Goal: Information Seeking & Learning: Learn about a topic

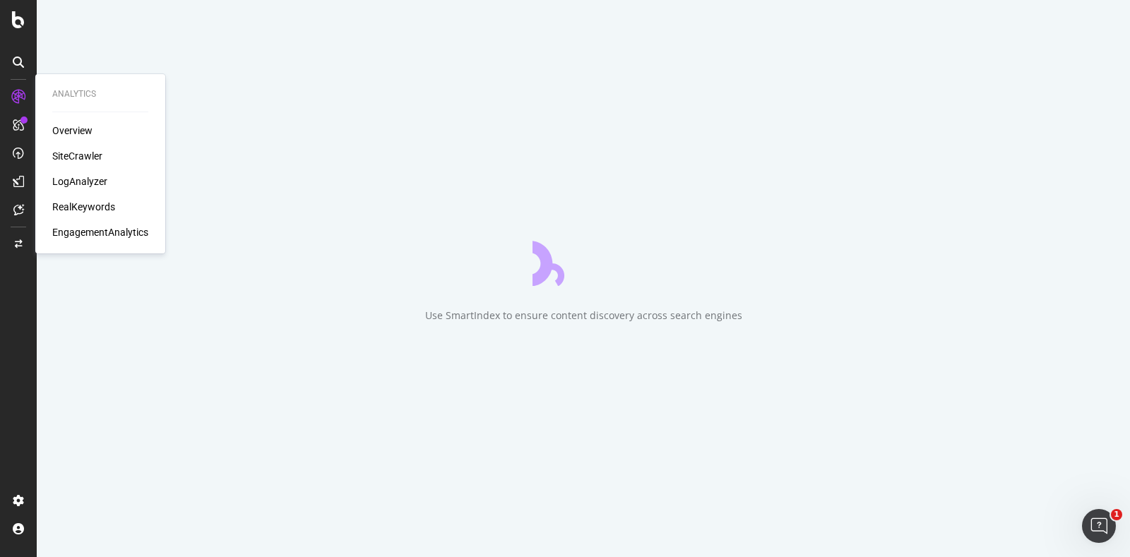
click at [88, 210] on div "RealKeywords" at bounding box center [83, 207] width 63 height 14
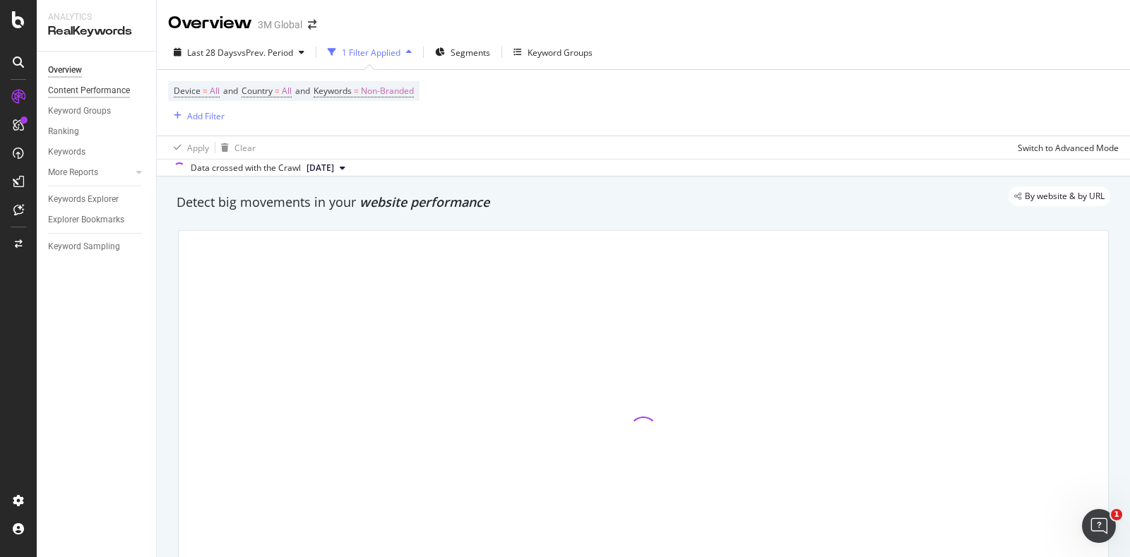
click at [71, 93] on div "Content Performance" at bounding box center [89, 90] width 82 height 15
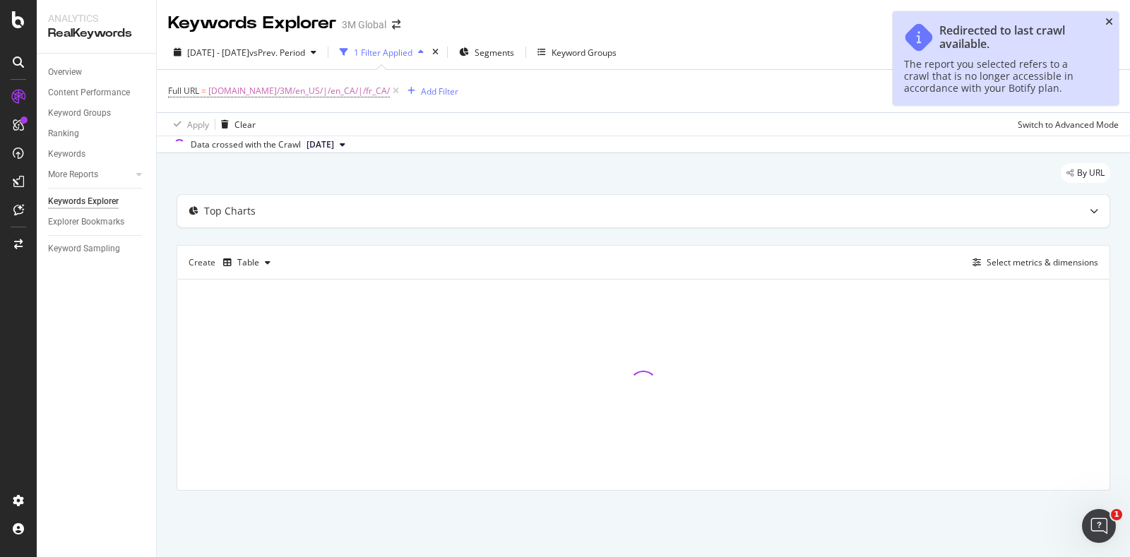
click at [1108, 19] on icon "close toast" at bounding box center [1110, 22] width 8 height 10
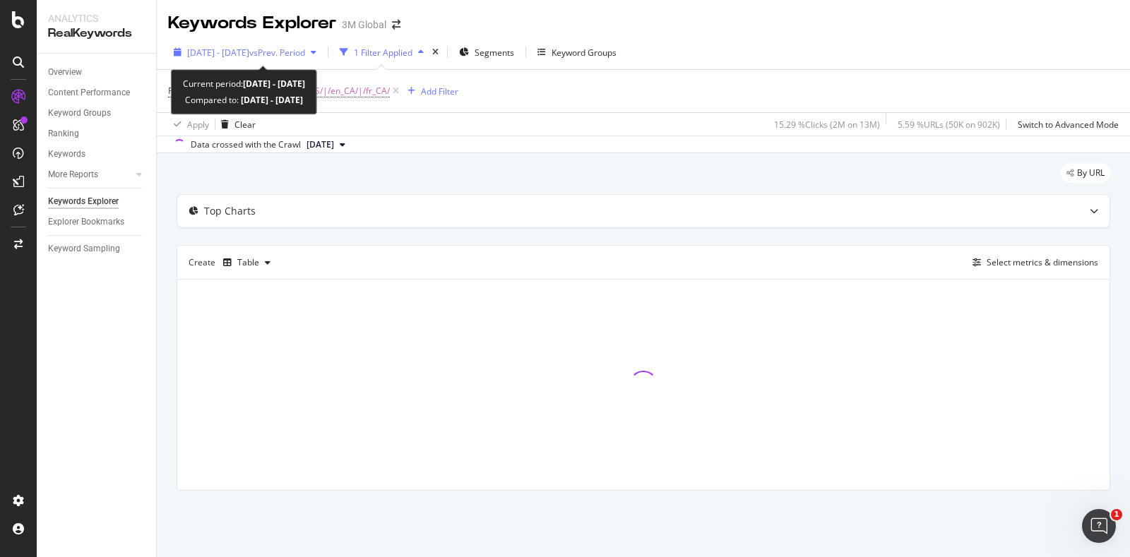
click at [234, 49] on span "[DATE] - [DATE]" at bounding box center [218, 53] width 62 height 12
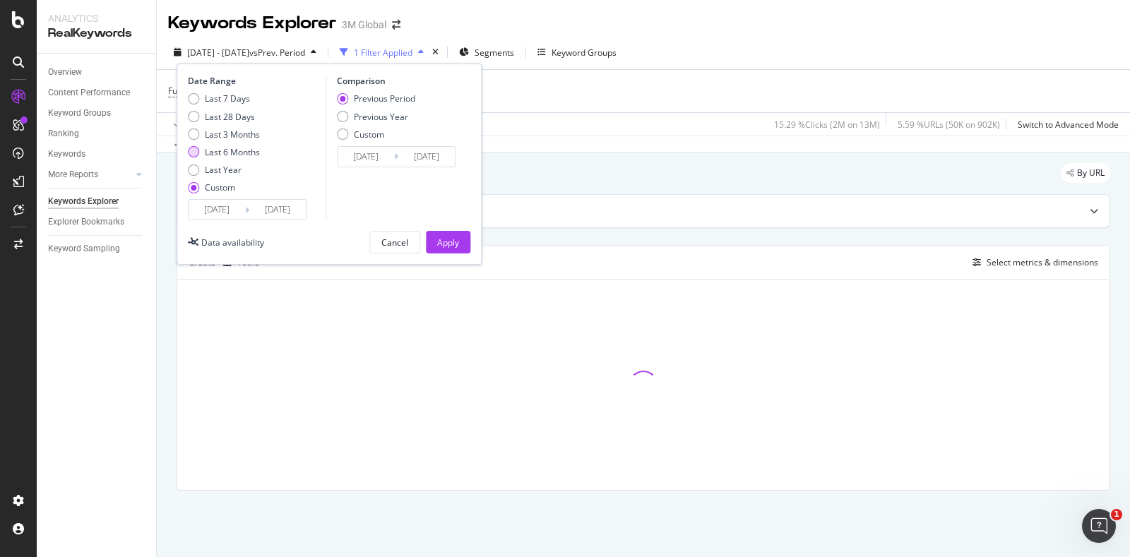
click at [213, 146] on div "Last 6 Months" at bounding box center [232, 152] width 55 height 12
type input "[DATE]"
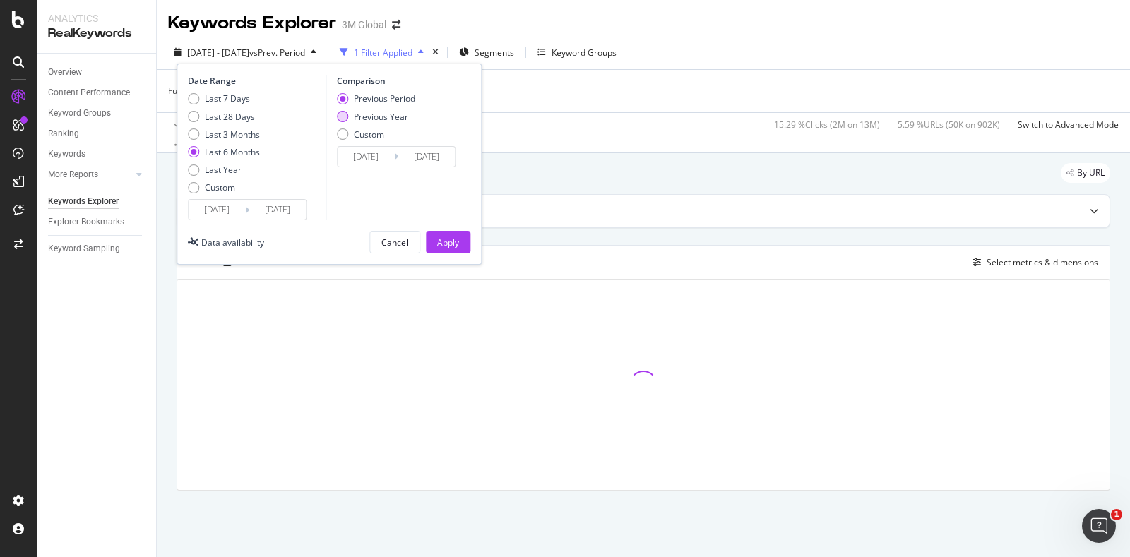
click at [389, 121] on div "Previous Year" at bounding box center [381, 117] width 54 height 12
type input "[DATE]"
click at [446, 242] on div "Apply" at bounding box center [448, 243] width 22 height 12
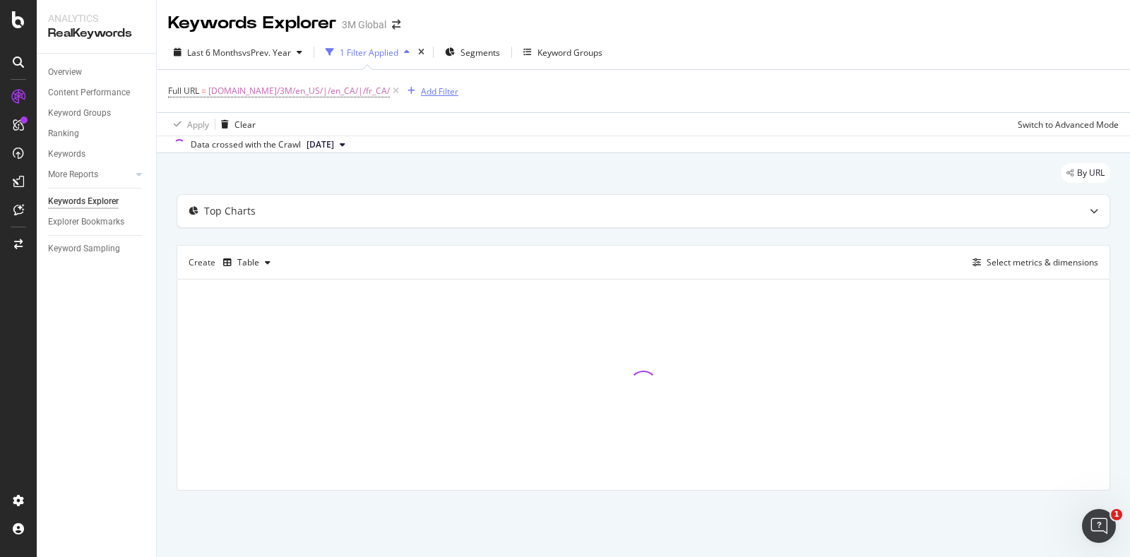
click at [421, 91] on div "Add Filter" at bounding box center [439, 91] width 37 height 12
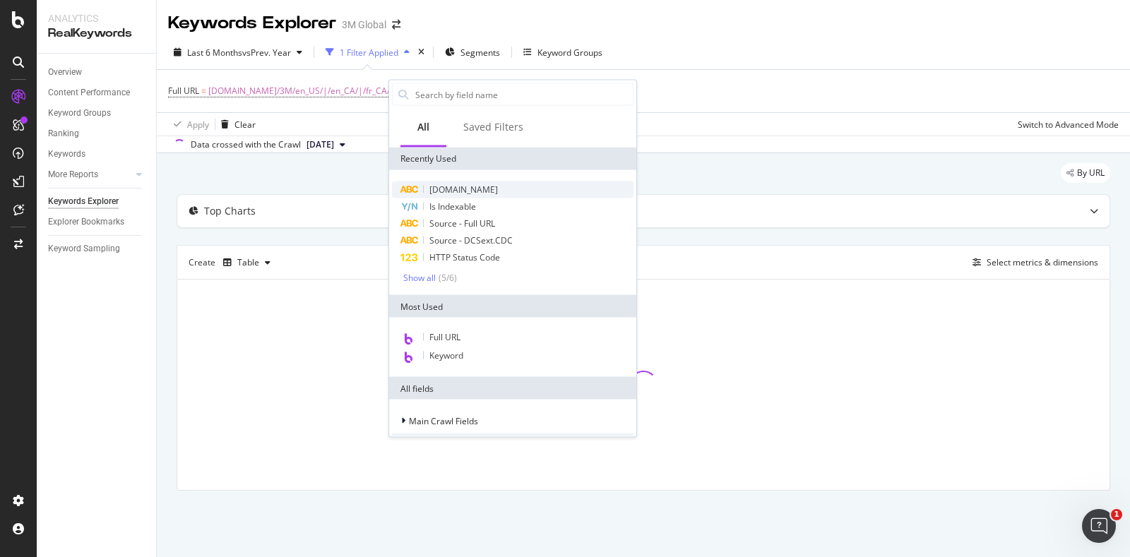
click at [452, 182] on div "[DOMAIN_NAME]" at bounding box center [513, 190] width 242 height 17
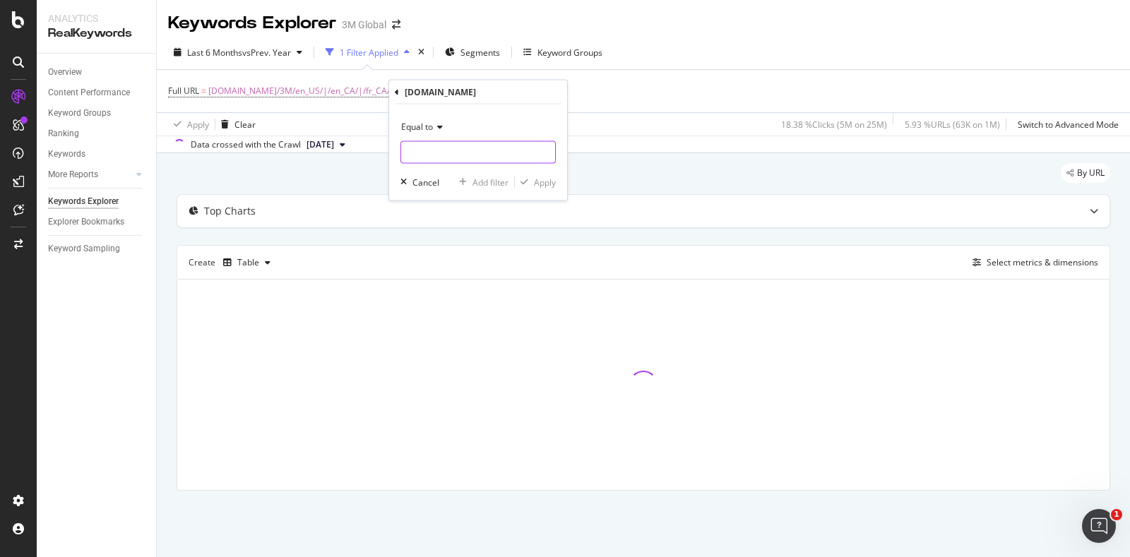
click at [427, 150] on input "text" at bounding box center [478, 152] width 154 height 23
click at [429, 149] on input "tebg" at bounding box center [468, 152] width 134 height 23
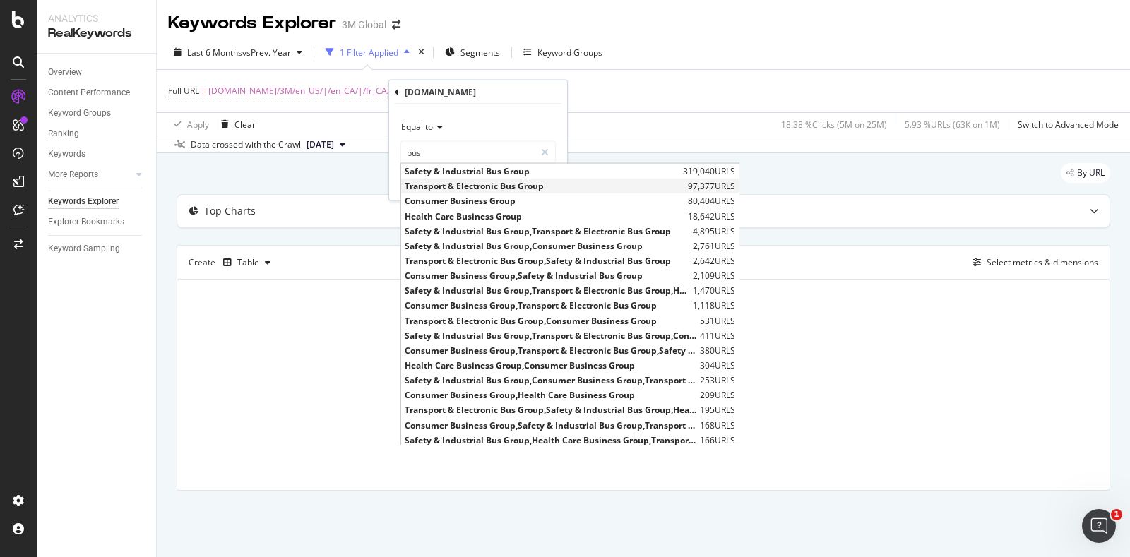
click at [461, 183] on span "Transport & Electronic Bus Group" at bounding box center [545, 186] width 280 height 12
type input "Transport & Electronic Bus Group"
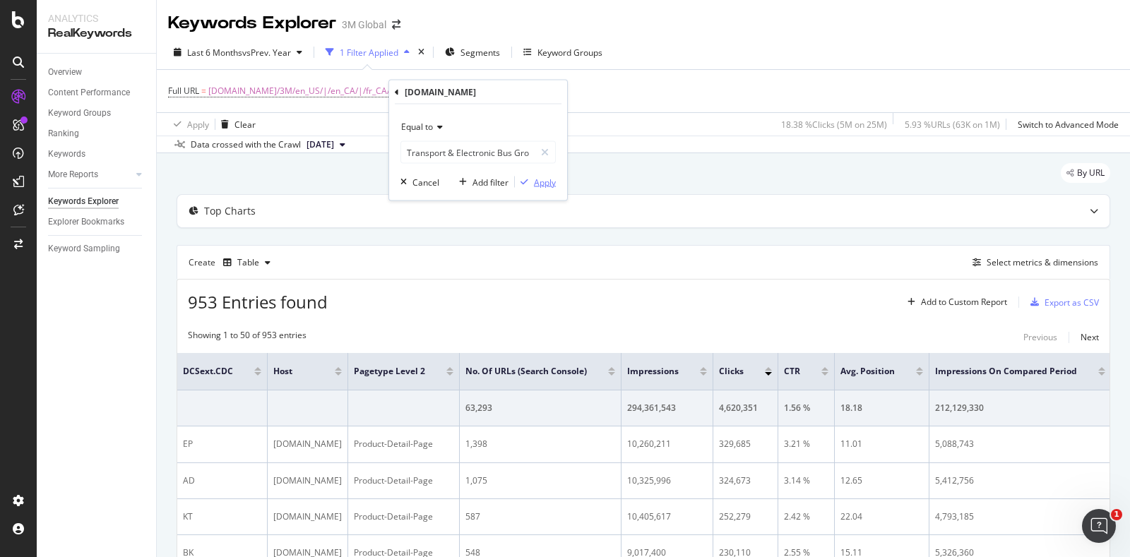
click at [542, 181] on div "Apply" at bounding box center [545, 182] width 22 height 12
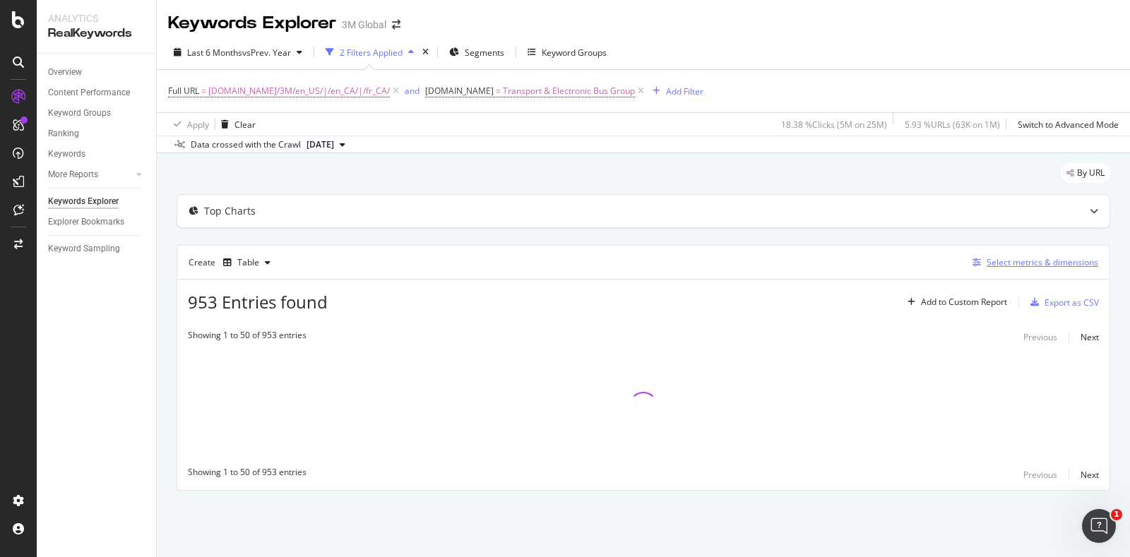
click at [1080, 260] on div "Select metrics & dimensions" at bounding box center [1043, 262] width 112 height 12
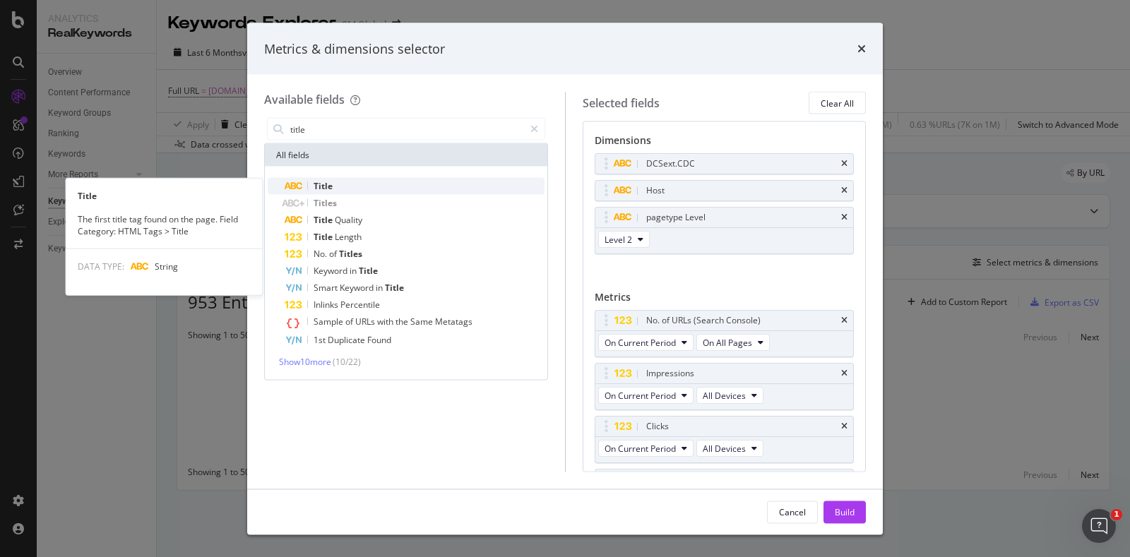
click at [367, 182] on div "Title" at bounding box center [415, 186] width 260 height 17
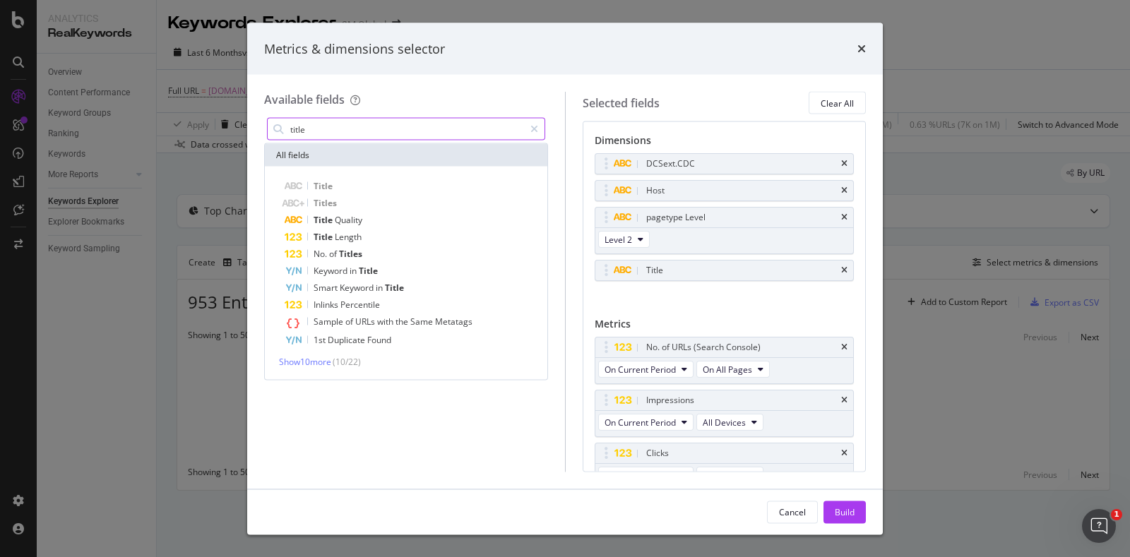
click at [323, 130] on input "title" at bounding box center [406, 129] width 235 height 21
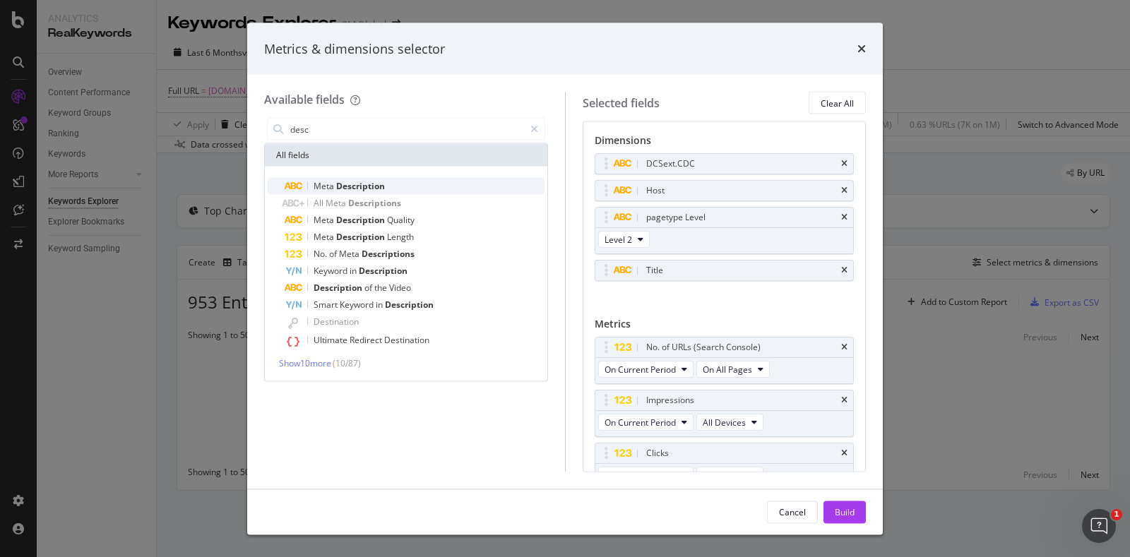
click at [357, 186] on span "Description" at bounding box center [360, 186] width 49 height 12
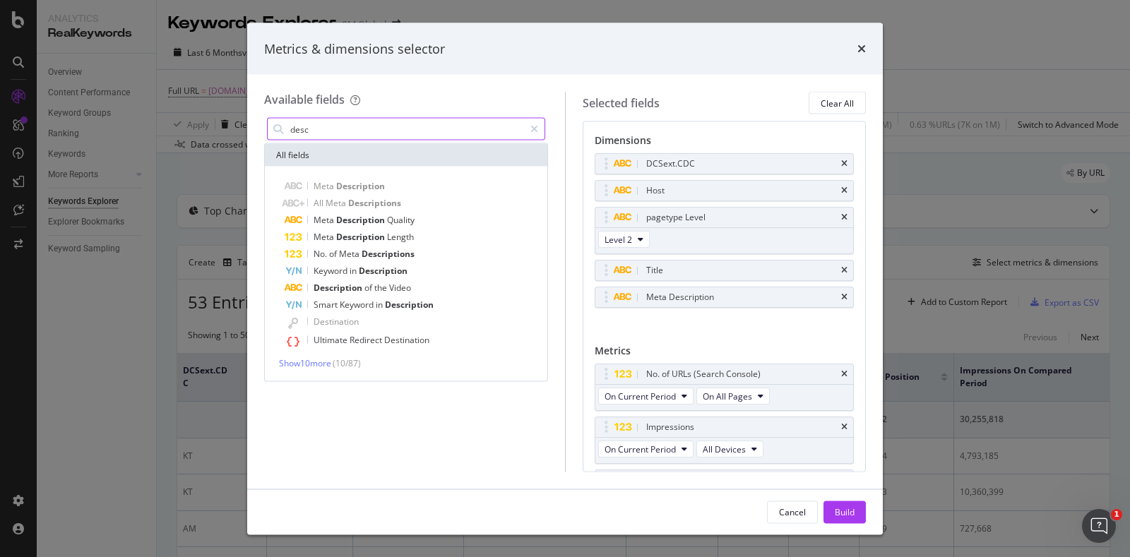
click at [331, 124] on input "desc" at bounding box center [406, 129] width 235 height 21
click at [331, 125] on input "desc" at bounding box center [406, 129] width 235 height 21
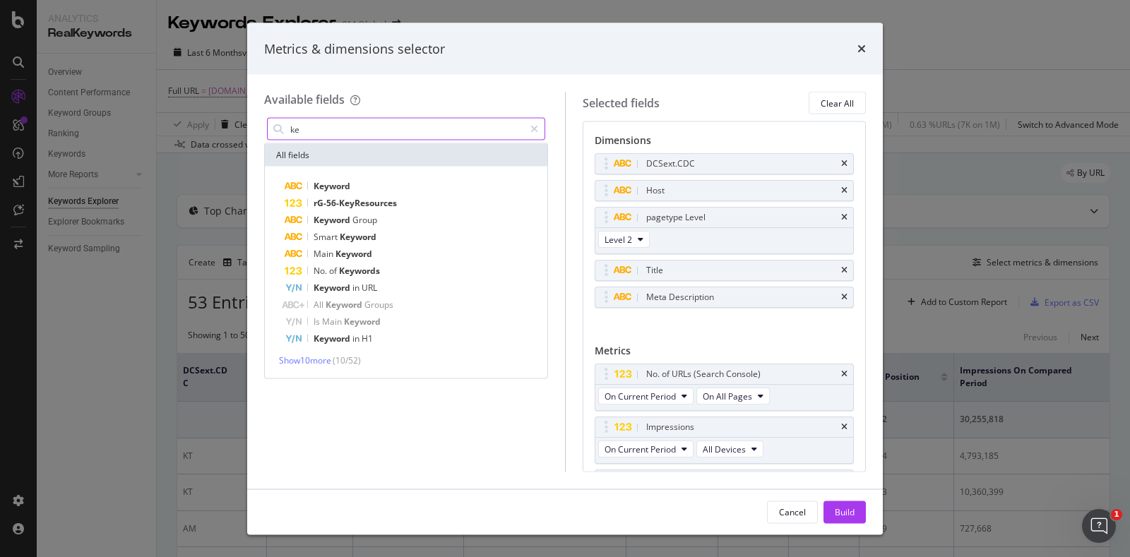
type input "k"
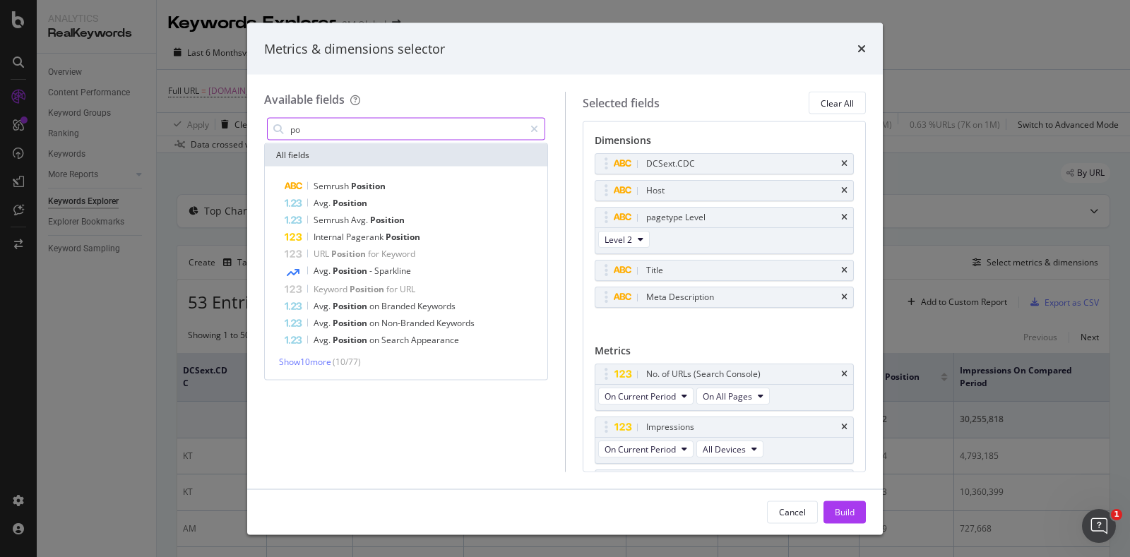
type input "p"
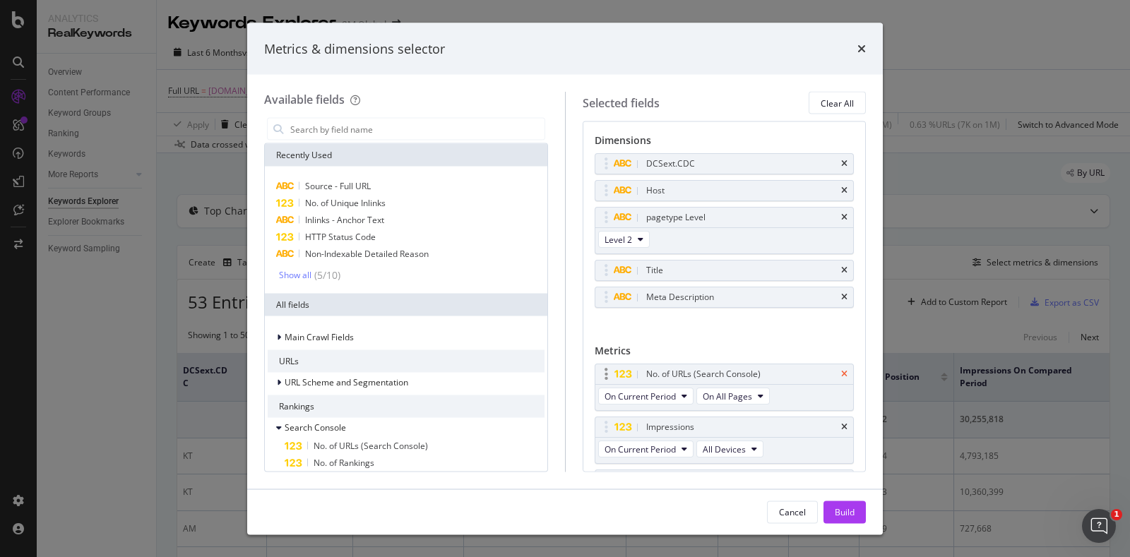
click at [841, 371] on icon "times" at bounding box center [844, 374] width 6 height 8
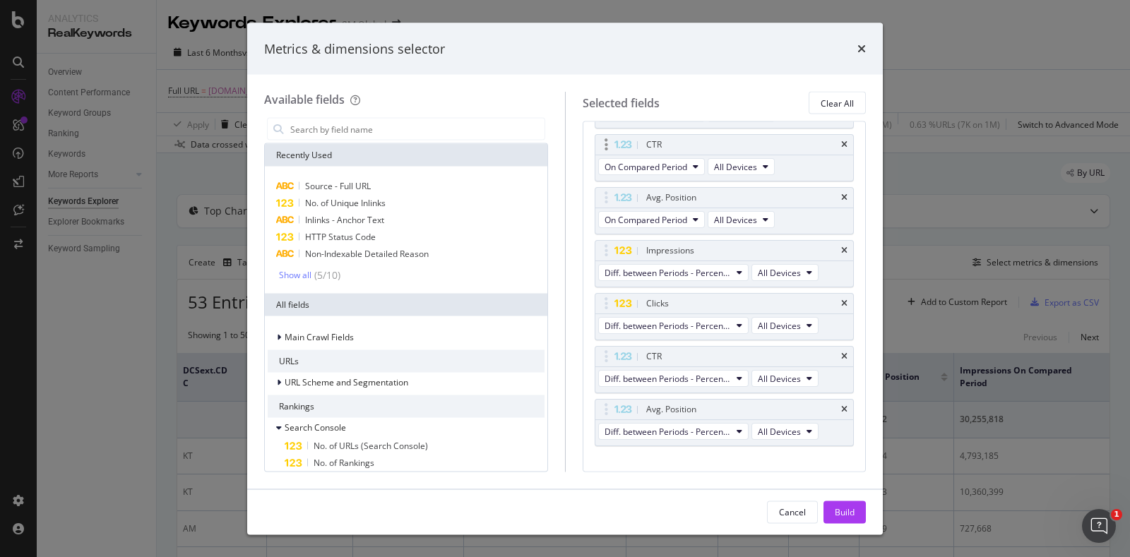
scroll to position [564, 0]
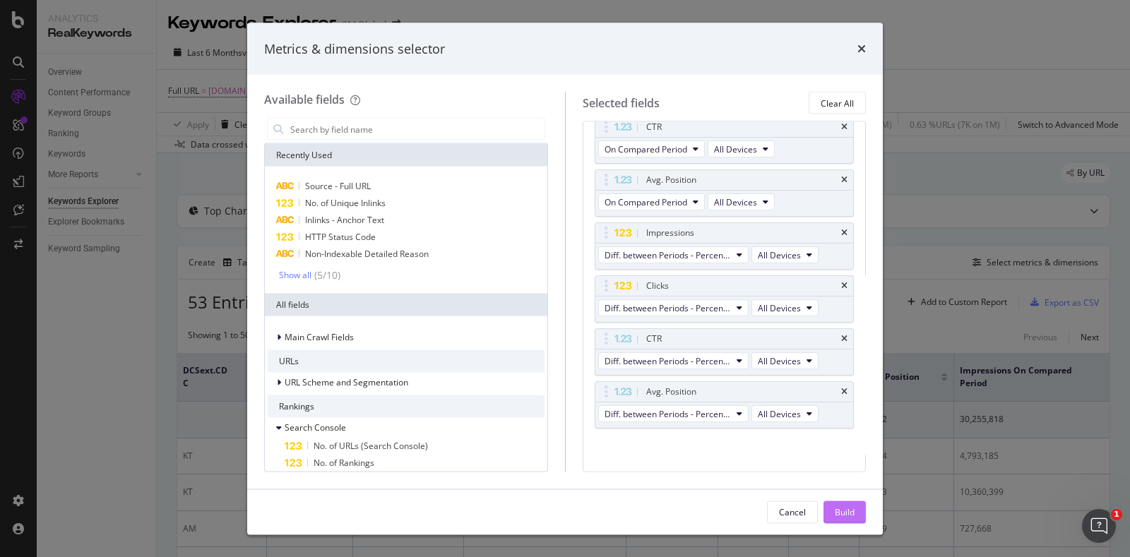
click at [846, 506] on div "Build" at bounding box center [845, 512] width 20 height 12
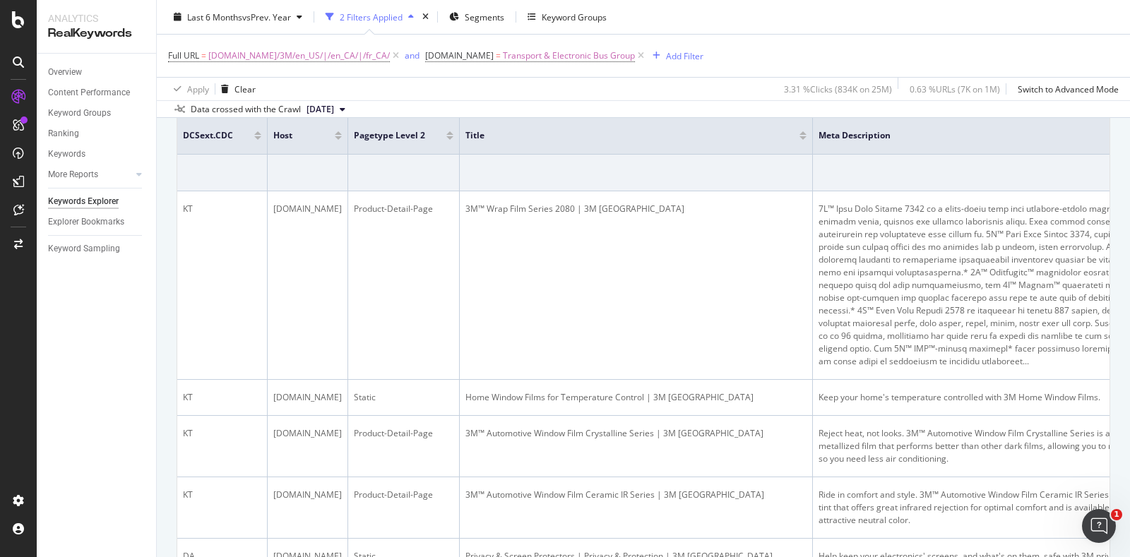
scroll to position [265, 0]
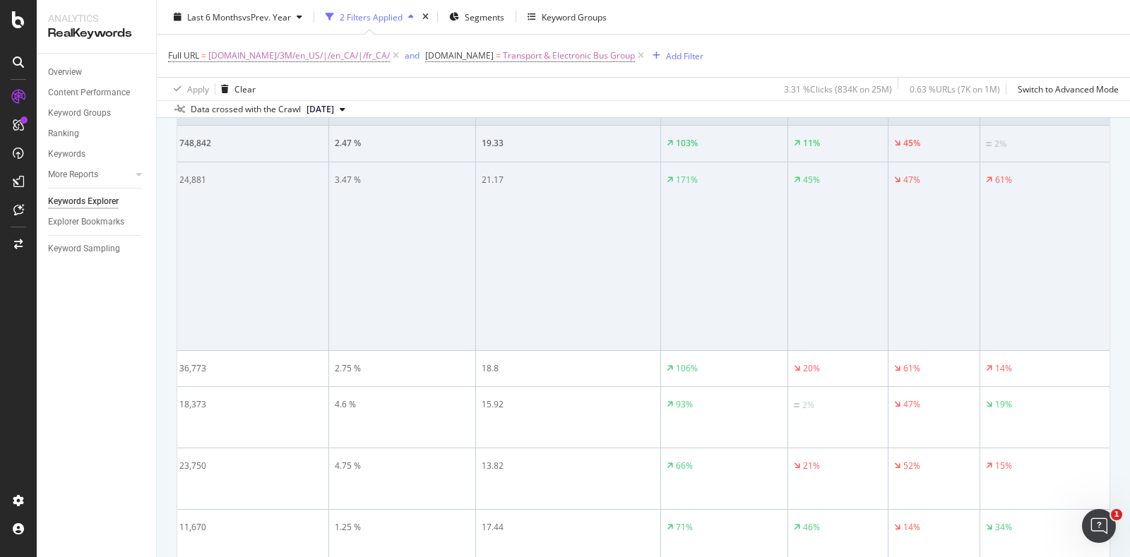
drag, startPoint x: 677, startPoint y: 246, endPoint x: 1062, endPoint y: 241, distance: 385.7
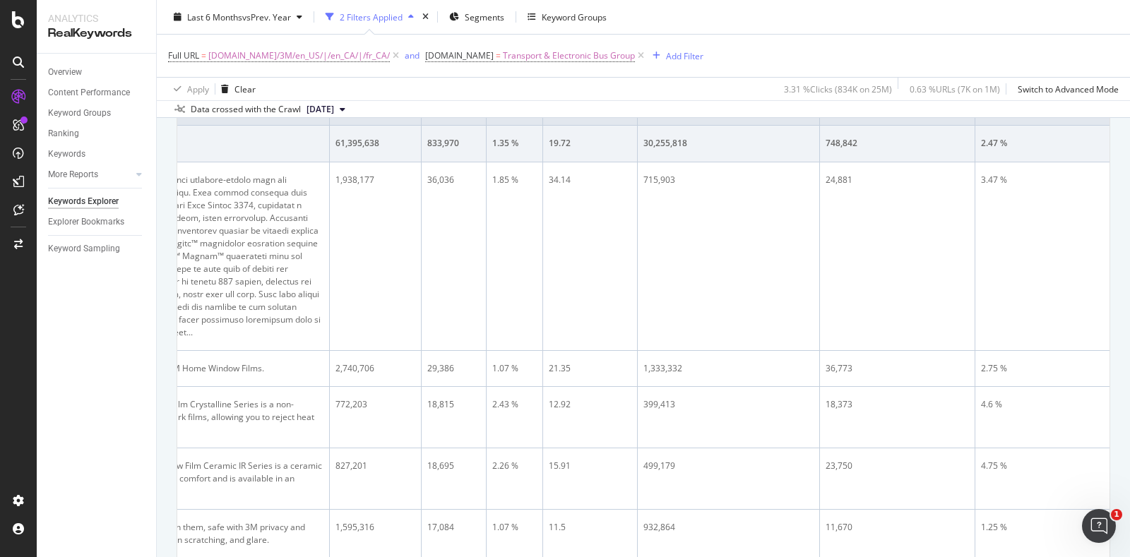
scroll to position [0, 0]
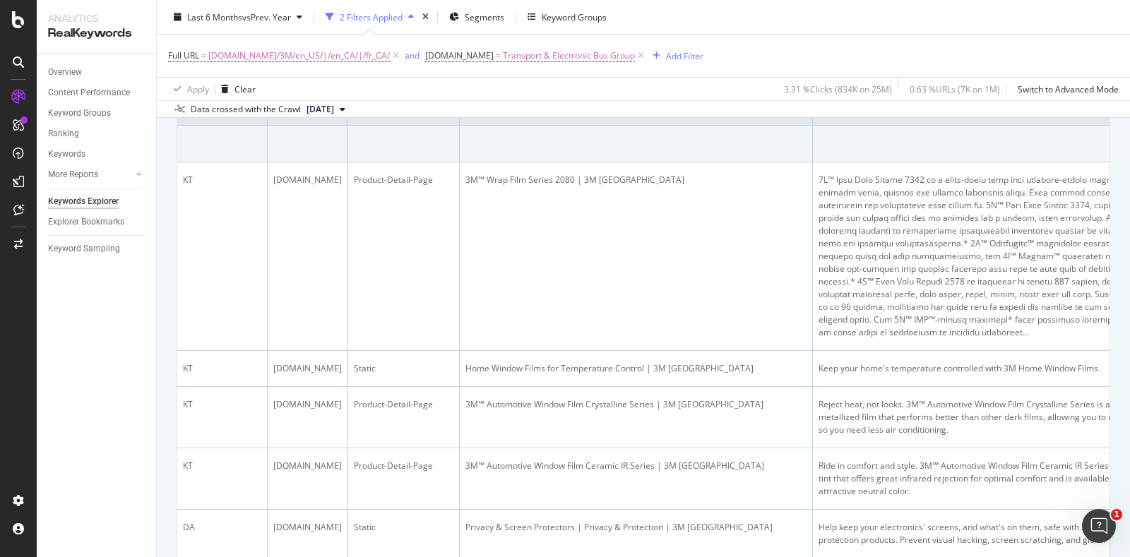
drag, startPoint x: 668, startPoint y: 266, endPoint x: 131, endPoint y: 273, distance: 537.6
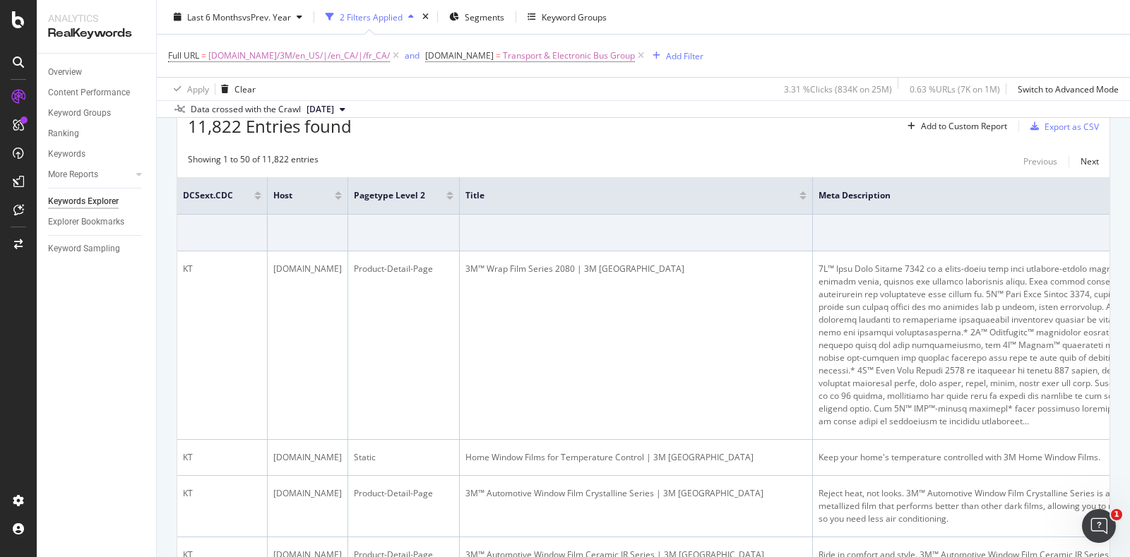
scroll to position [0, 1496]
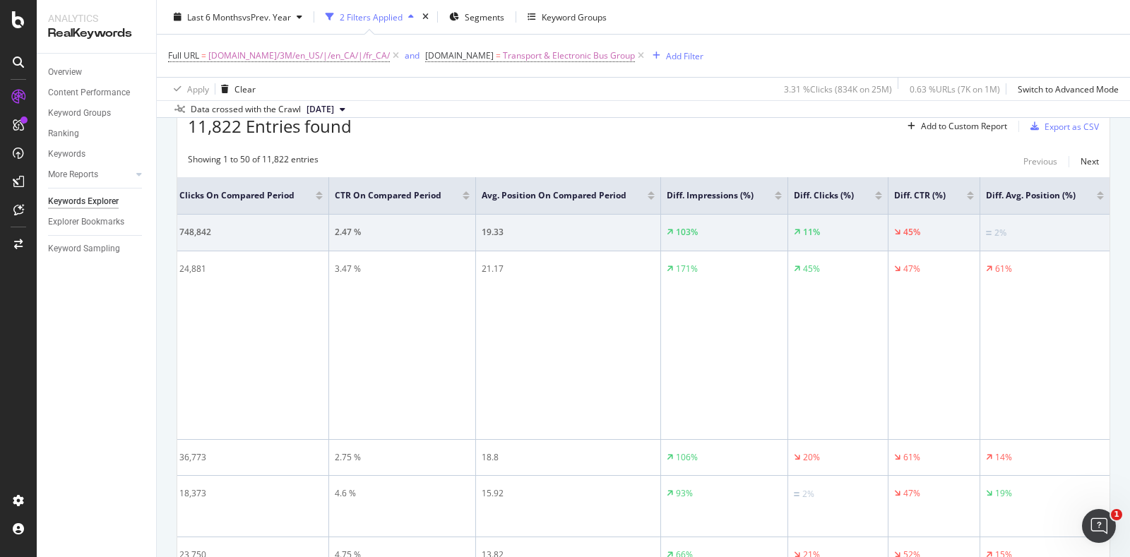
drag, startPoint x: 798, startPoint y: 342, endPoint x: 1245, endPoint y: 331, distance: 448.0
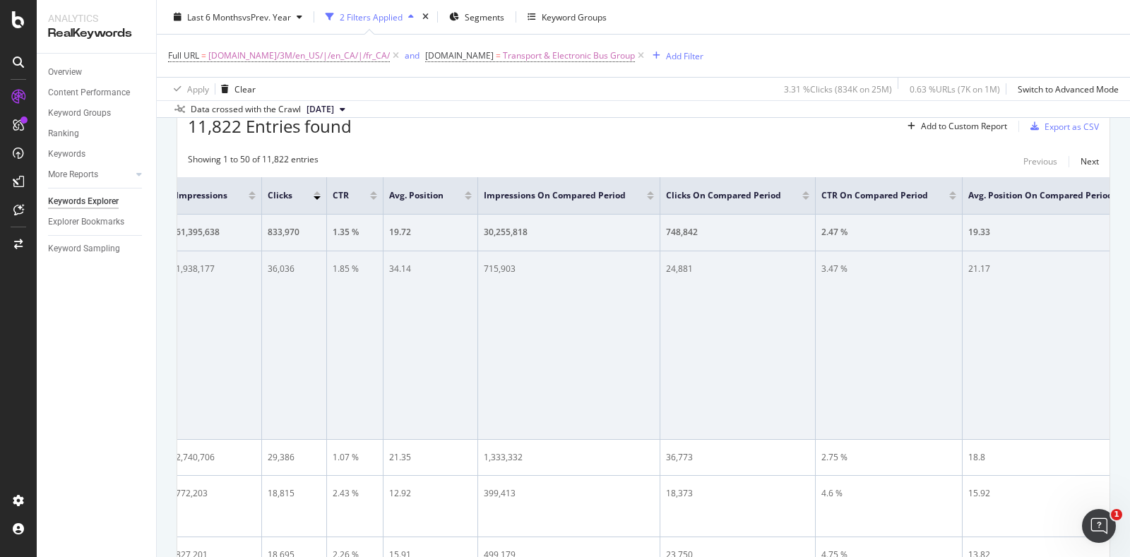
scroll to position [0, 0]
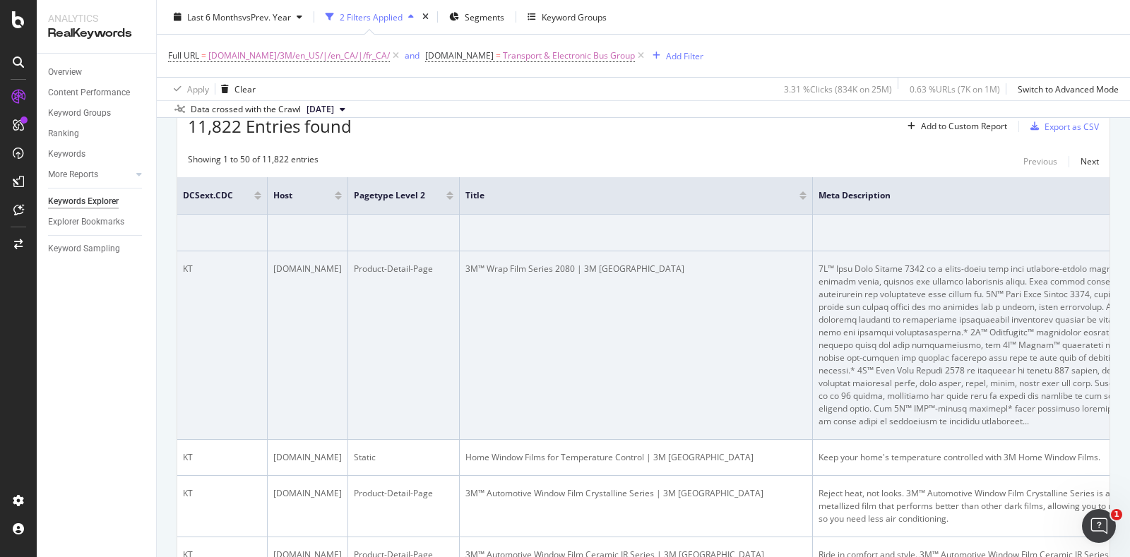
drag, startPoint x: 829, startPoint y: 309, endPoint x: 246, endPoint y: 316, distance: 582.8
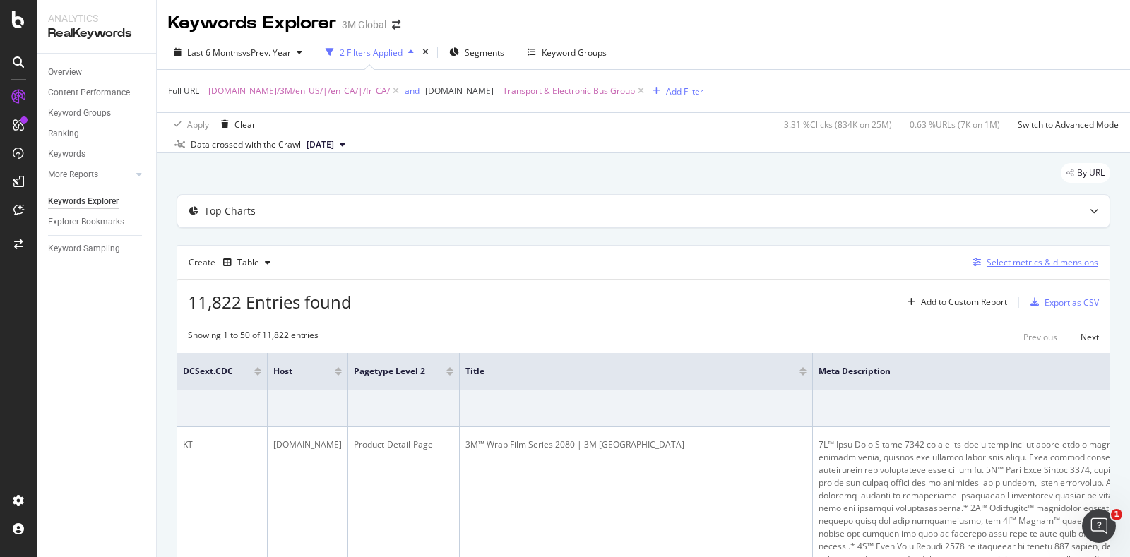
click at [1025, 268] on div "Select metrics & dimensions" at bounding box center [1043, 262] width 112 height 12
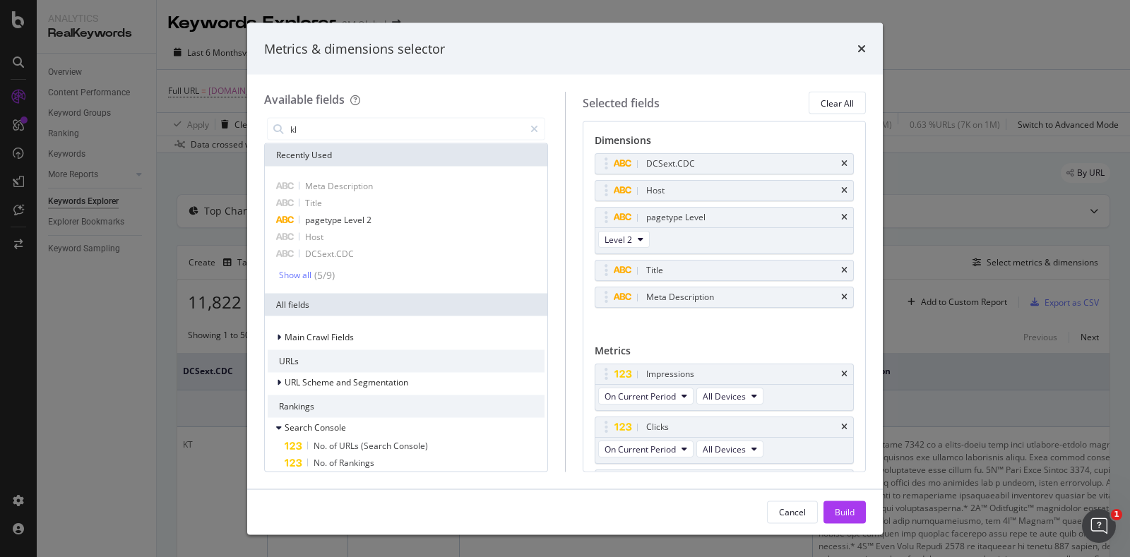
type input "k"
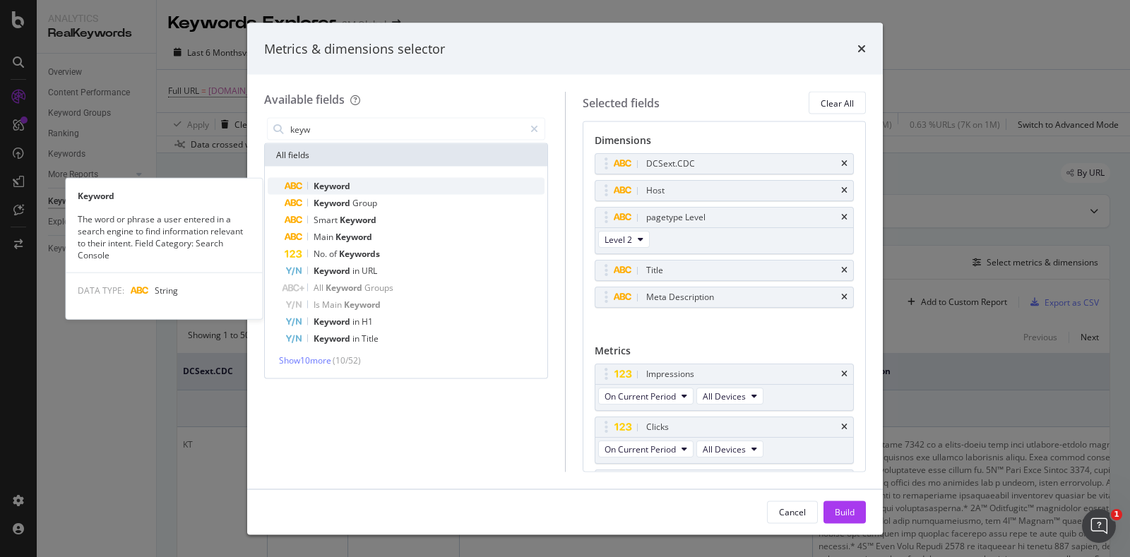
type input "keyw"
click at [389, 186] on div "Keyword" at bounding box center [415, 186] width 260 height 17
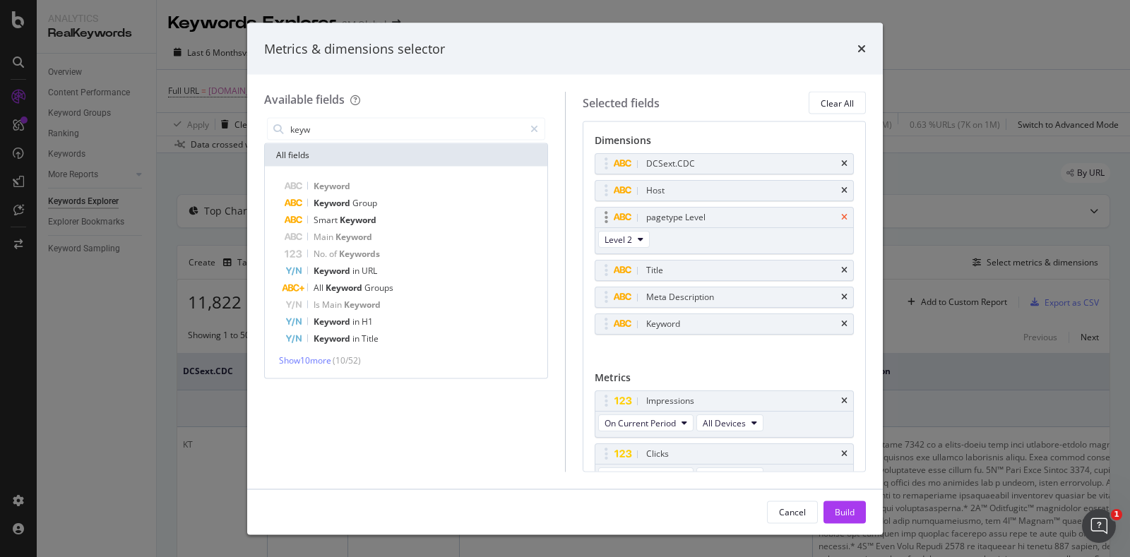
click at [841, 213] on icon "times" at bounding box center [844, 217] width 6 height 8
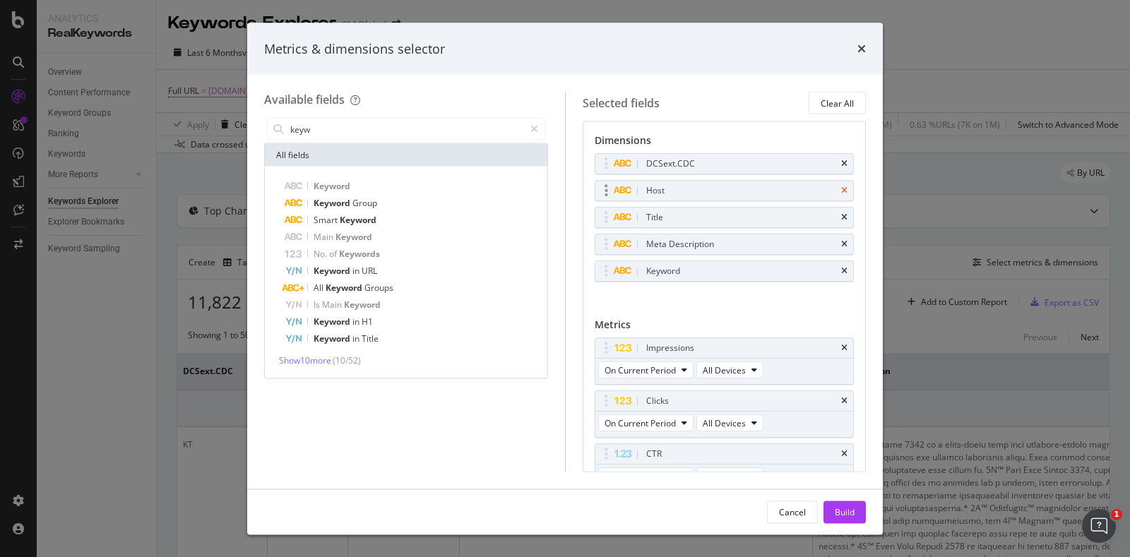
click at [841, 188] on icon "times" at bounding box center [844, 190] width 6 height 8
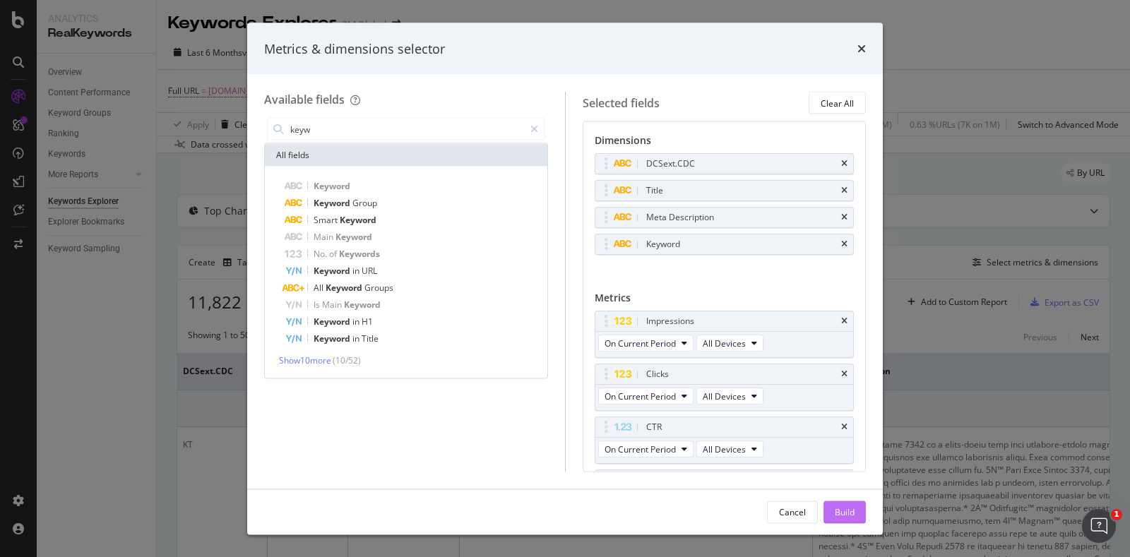
click at [843, 505] on div "Build" at bounding box center [845, 512] width 20 height 21
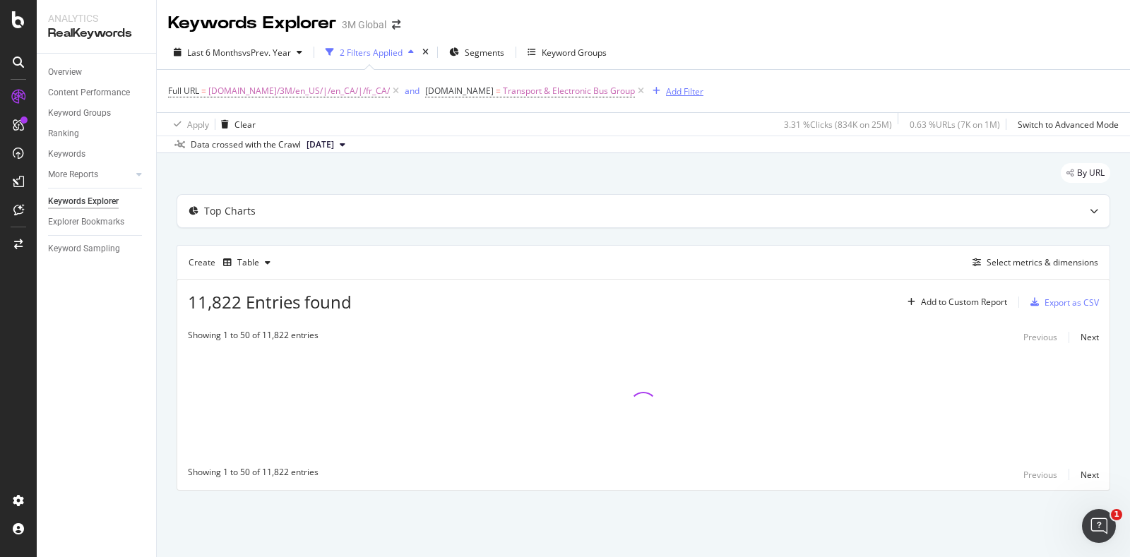
click at [666, 86] on div "Add Filter" at bounding box center [684, 91] width 37 height 12
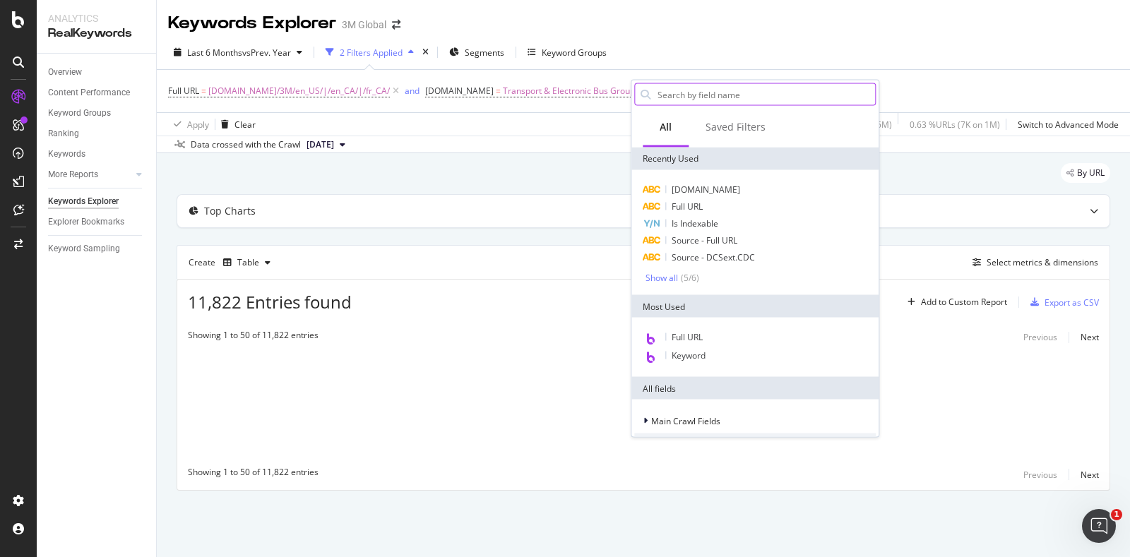
type input "m"
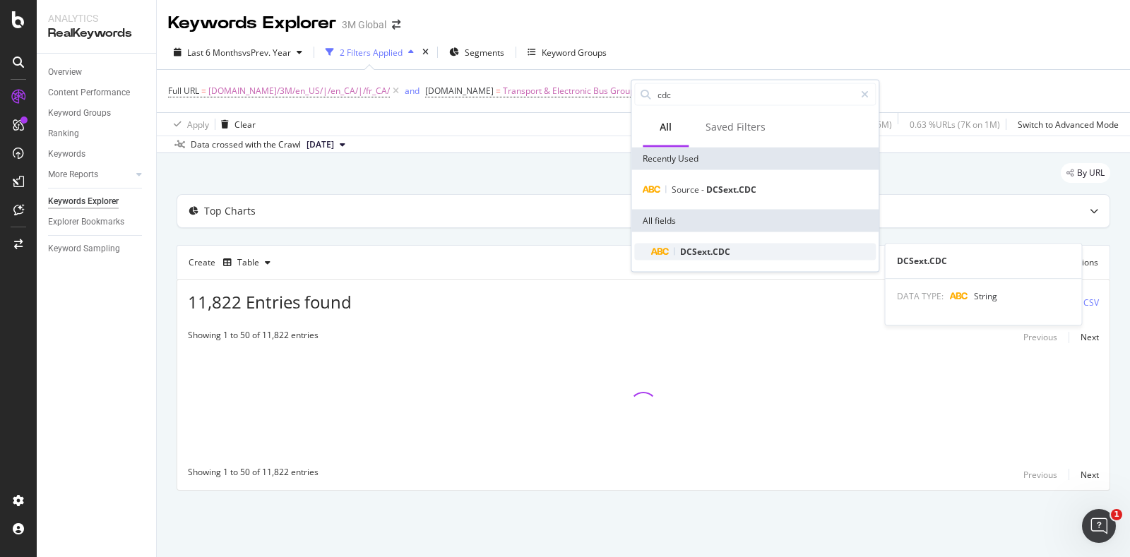
type input "cdc"
click at [723, 259] on div "DCSext.CDC" at bounding box center [763, 252] width 225 height 17
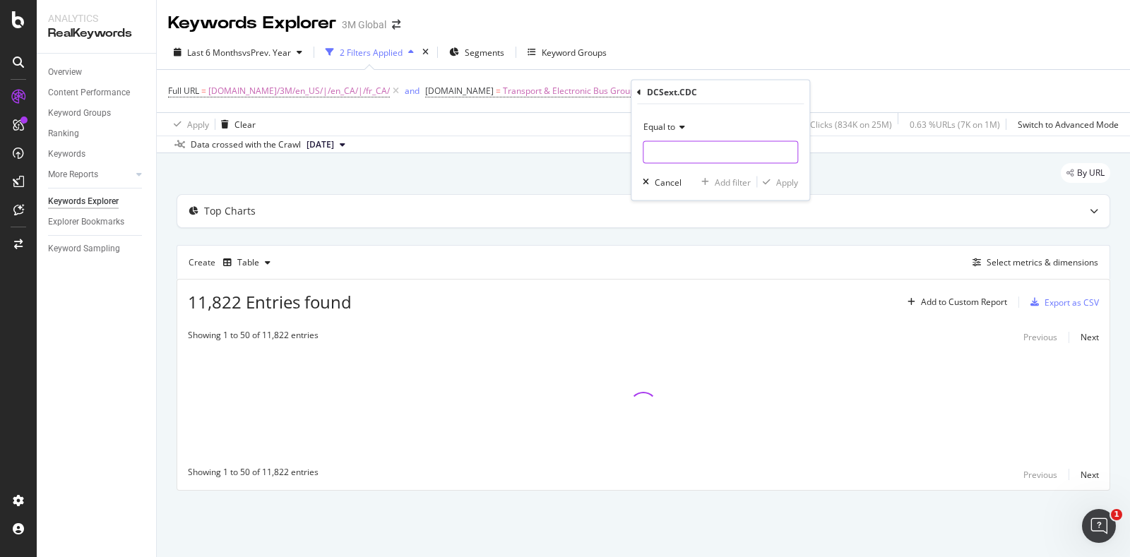
click at [717, 150] on input "text" at bounding box center [721, 152] width 154 height 23
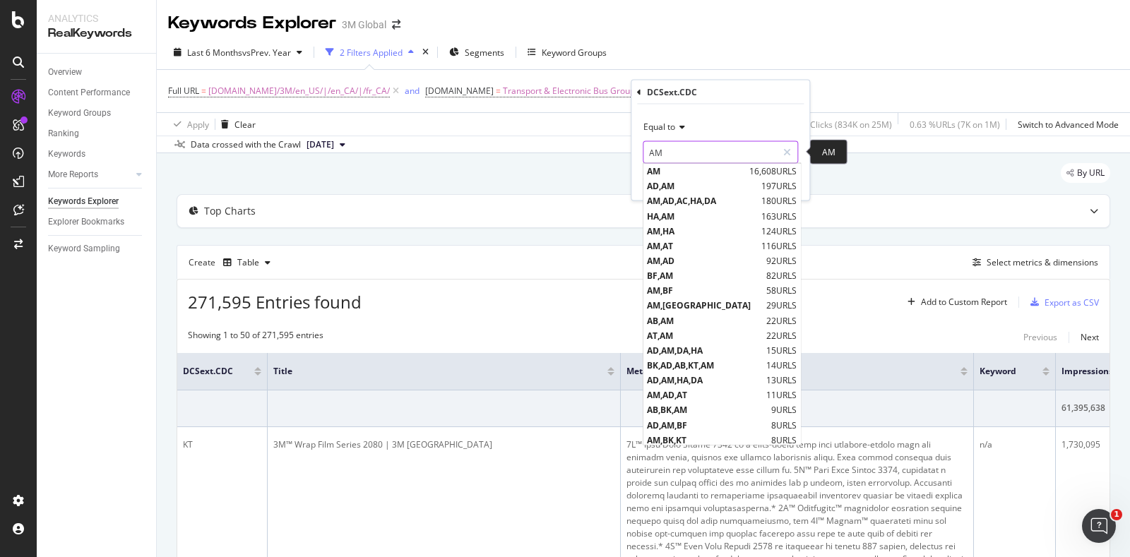
click at [703, 150] on input "AM" at bounding box center [711, 152] width 134 height 23
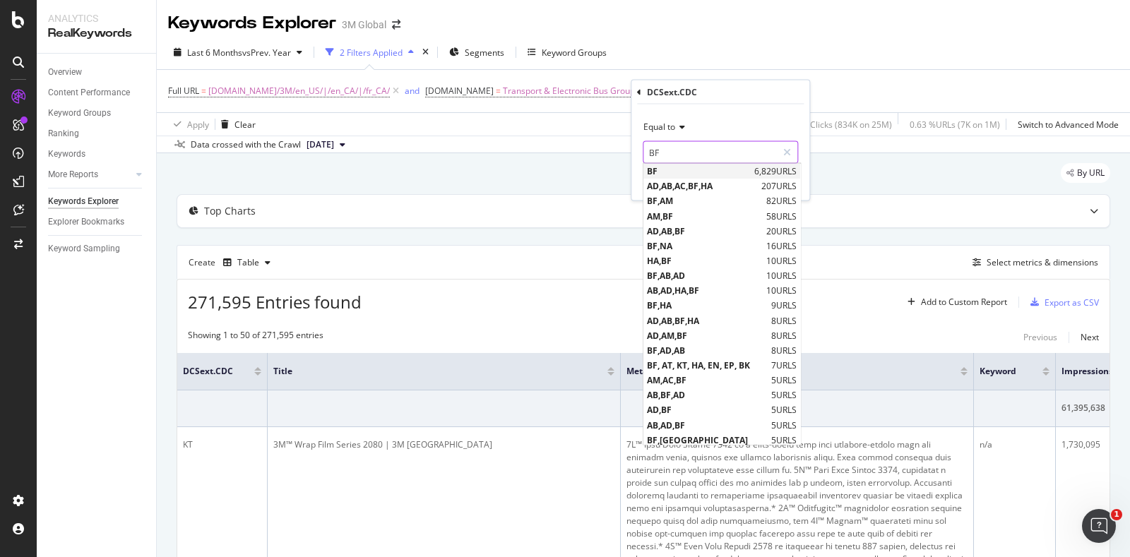
type input "BF"
click at [704, 170] on span "BF" at bounding box center [699, 171] width 104 height 12
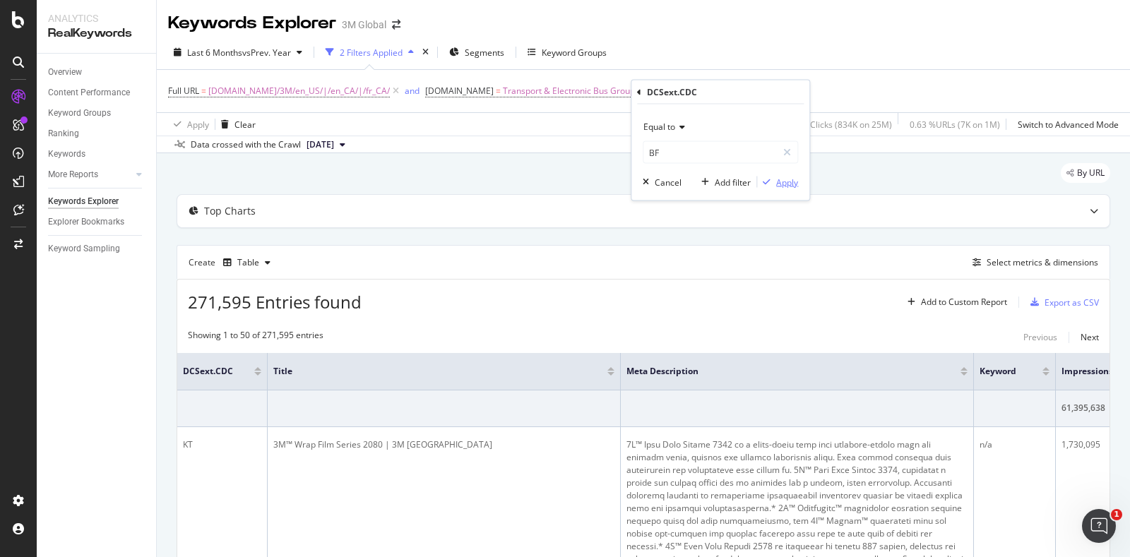
click at [782, 179] on div "Apply" at bounding box center [787, 182] width 22 height 12
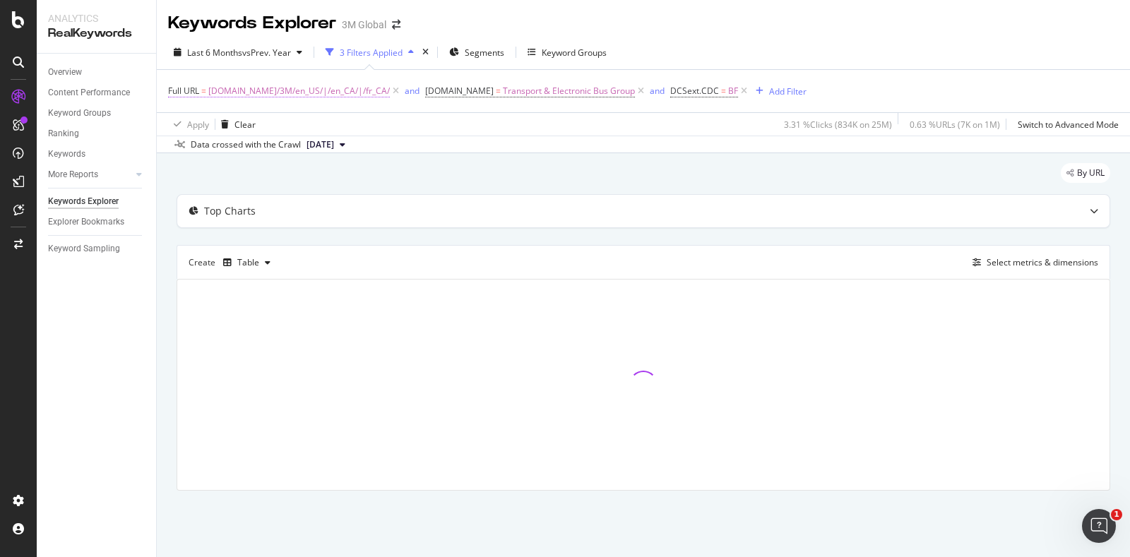
click at [331, 90] on span "[DOMAIN_NAME]/3M/en_US/|/en_CA/|/fr_CA/" at bounding box center [299, 91] width 182 height 20
click at [254, 143] on input "[DOMAIN_NAME]/3M/en_US/|/en_CA/|/fr_CA/" at bounding box center [248, 149] width 134 height 23
click at [279, 150] on input "[DOMAIN_NAME]/3M/en_US/|/en_CA/|/fr_CA/" at bounding box center [248, 149] width 134 height 23
click at [290, 146] on input "[DOMAIN_NAME]/3M/en_US/|/en_CA/|/fr_CA/" at bounding box center [248, 149] width 134 height 23
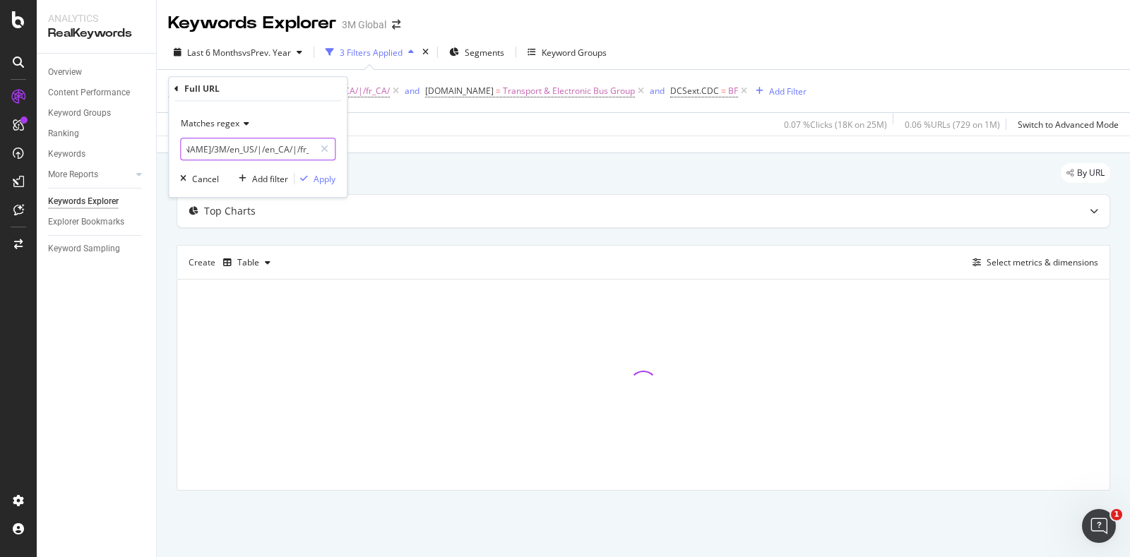
drag, startPoint x: 289, startPoint y: 148, endPoint x: 374, endPoint y: 150, distance: 84.8
click at [374, 150] on body "Analytics RealKeywords Overview Content Performance Keyword Groups Ranking Keyw…" at bounding box center [565, 278] width 1130 height 557
type input "[DOMAIN_NAME][URL]"
click at [324, 183] on div "Apply" at bounding box center [325, 179] width 22 height 12
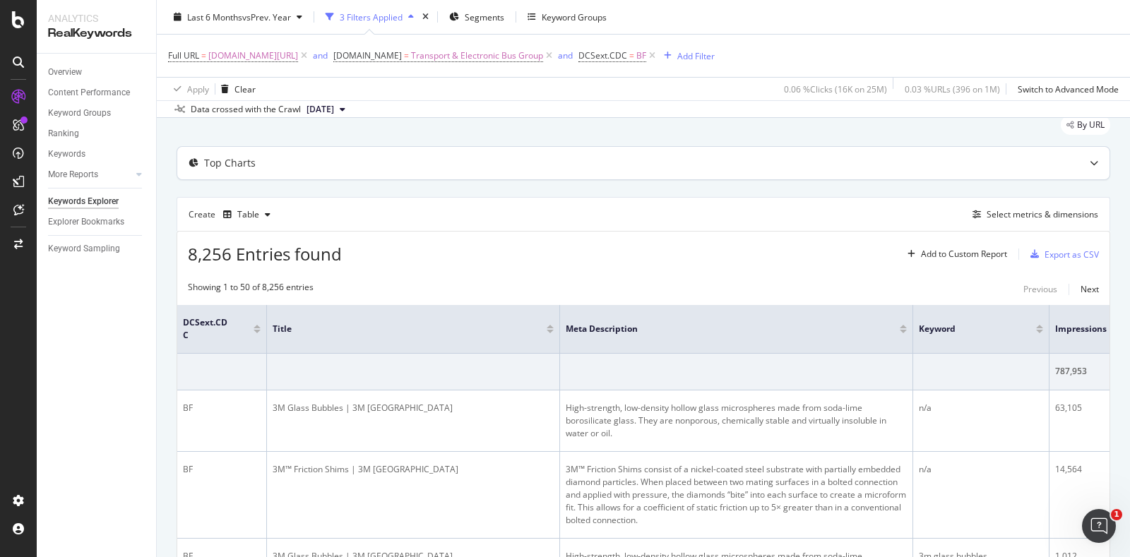
scroll to position [88, 0]
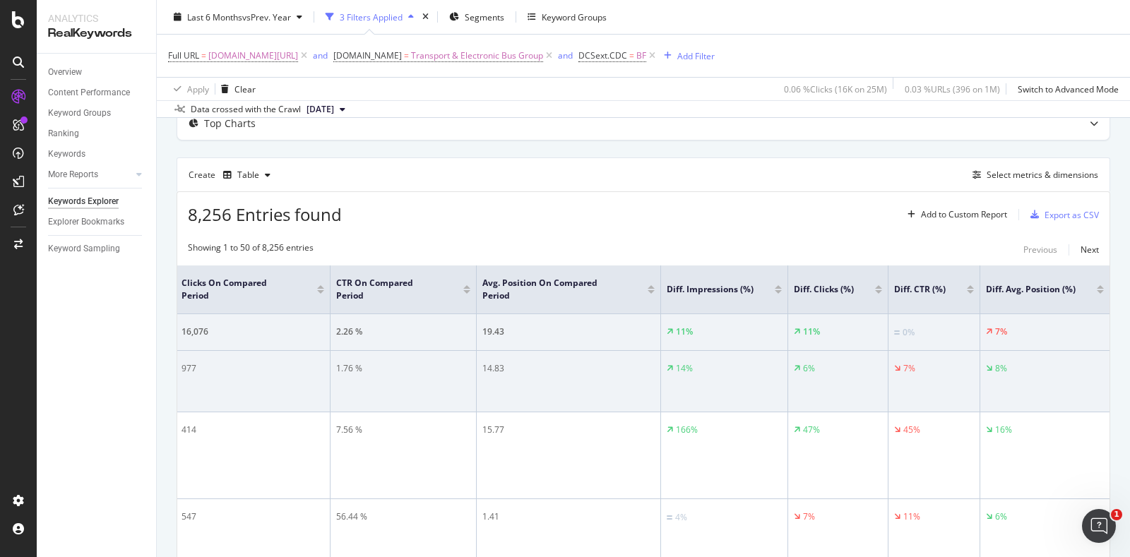
drag, startPoint x: 261, startPoint y: 390, endPoint x: 731, endPoint y: 390, distance: 469.8
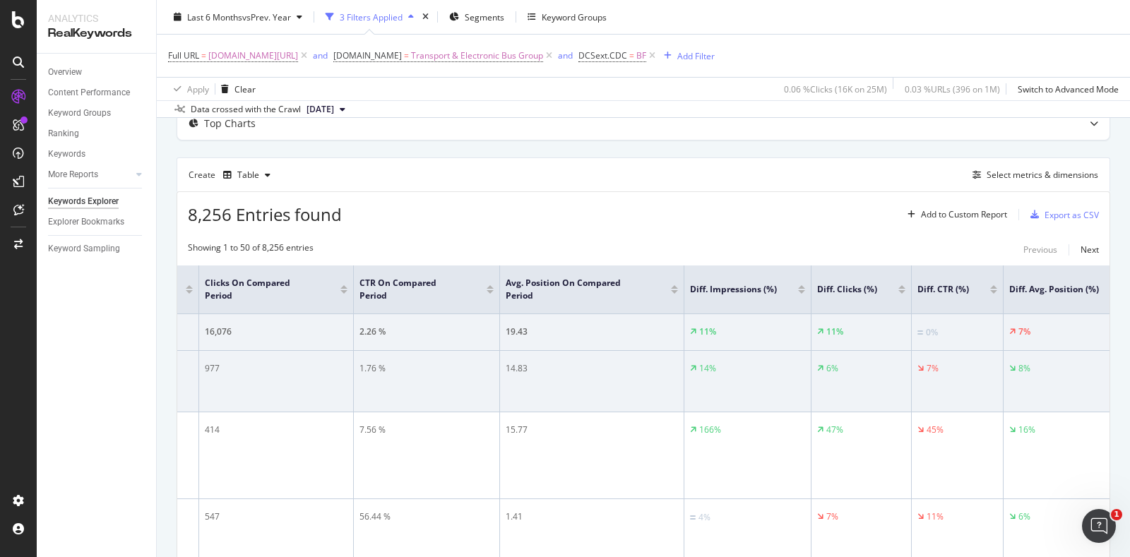
drag, startPoint x: 632, startPoint y: 401, endPoint x: 593, endPoint y: 403, distance: 39.0
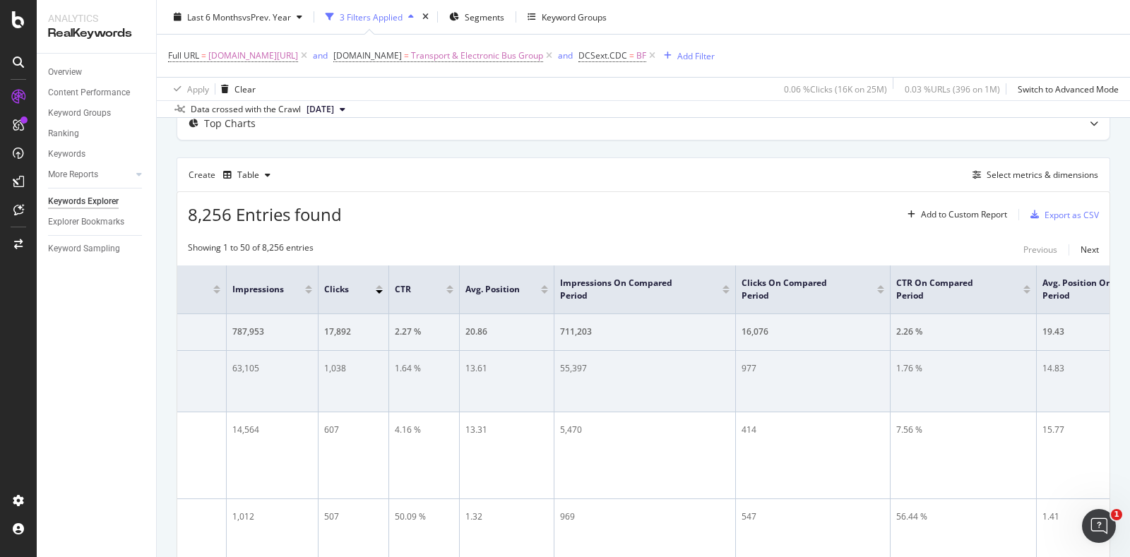
drag, startPoint x: 512, startPoint y: 401, endPoint x: 425, endPoint y: 403, distance: 87.6
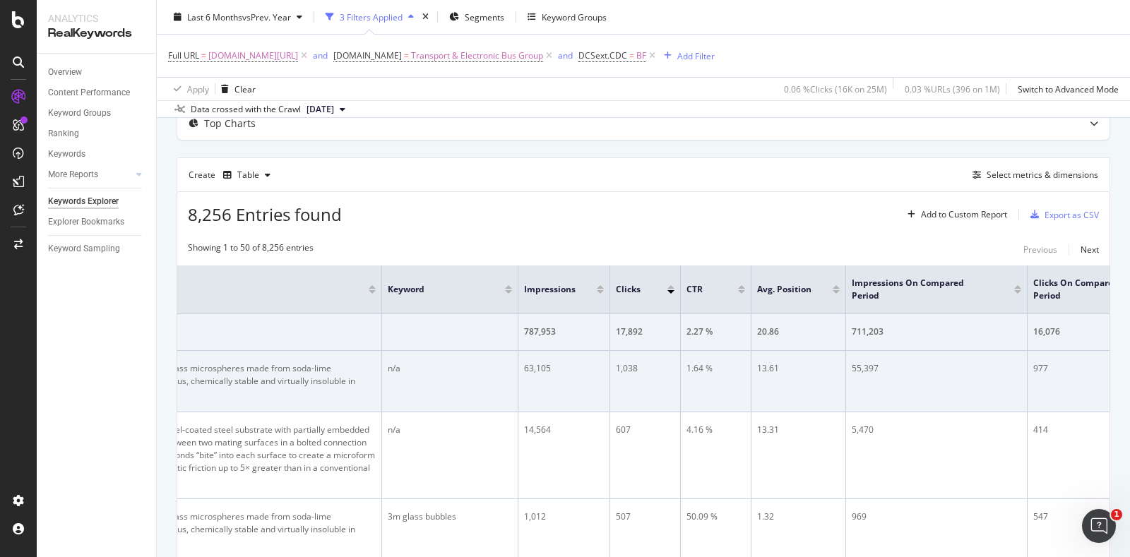
drag, startPoint x: 485, startPoint y: 383, endPoint x: 406, endPoint y: 382, distance: 78.4
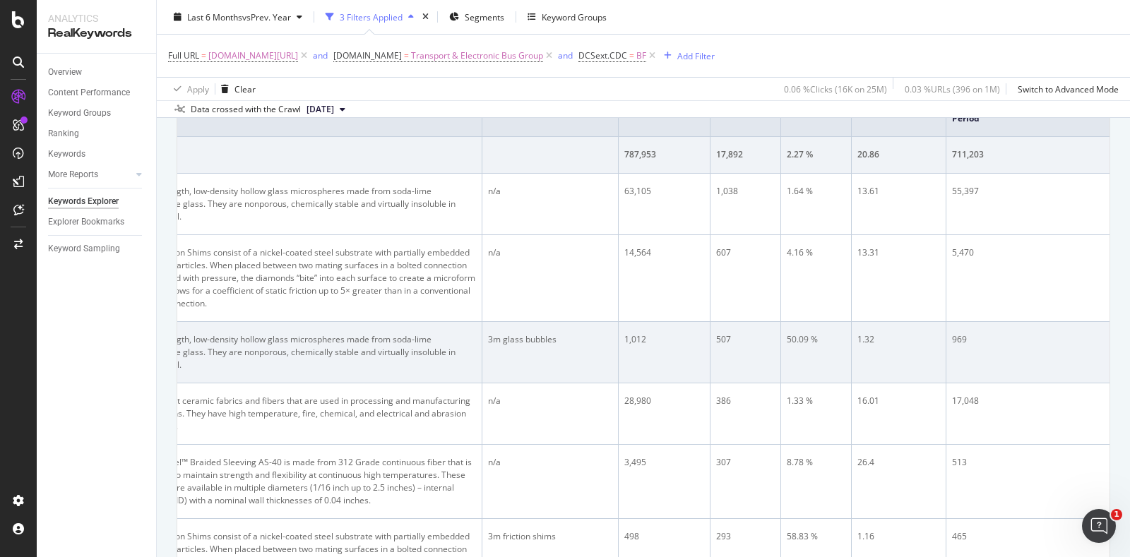
scroll to position [0, 0]
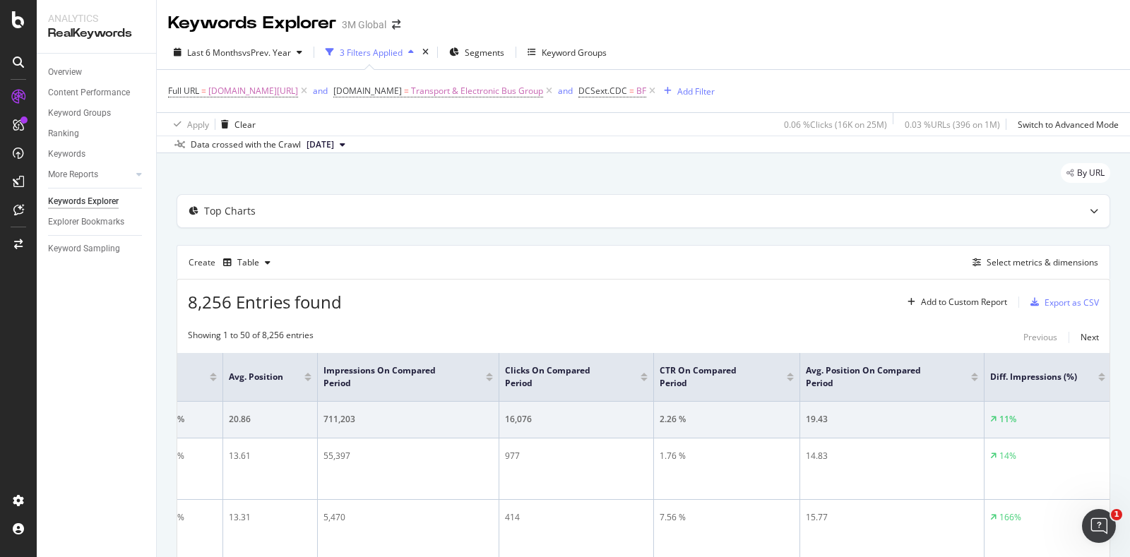
drag, startPoint x: 496, startPoint y: 397, endPoint x: 752, endPoint y: 384, distance: 256.0
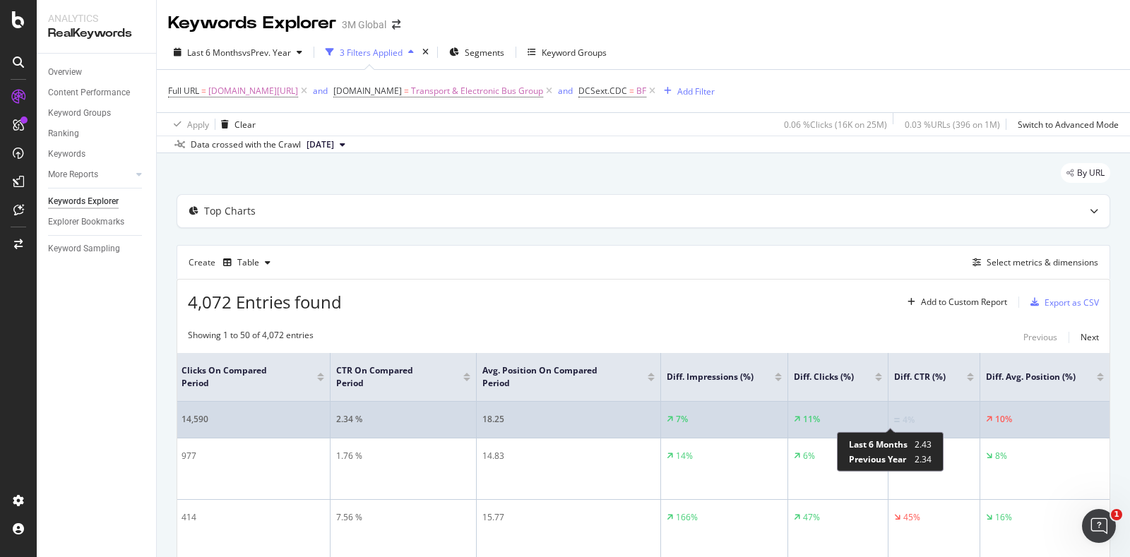
drag, startPoint x: 574, startPoint y: 432, endPoint x: 900, endPoint y: 424, distance: 325.7
drag, startPoint x: 715, startPoint y: 427, endPoint x: 272, endPoint y: 429, distance: 442.9
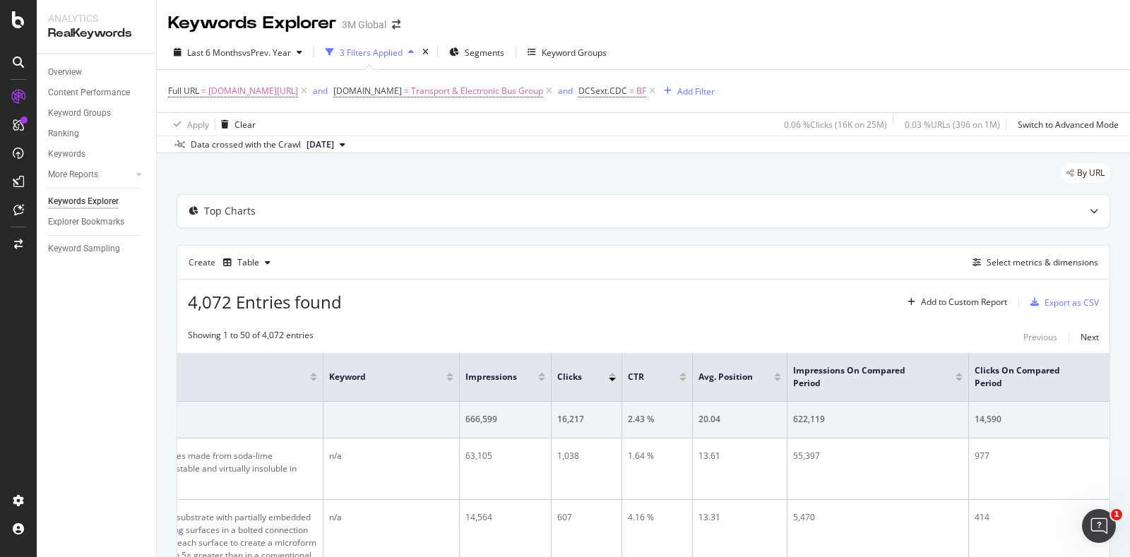
scroll to position [0, 0]
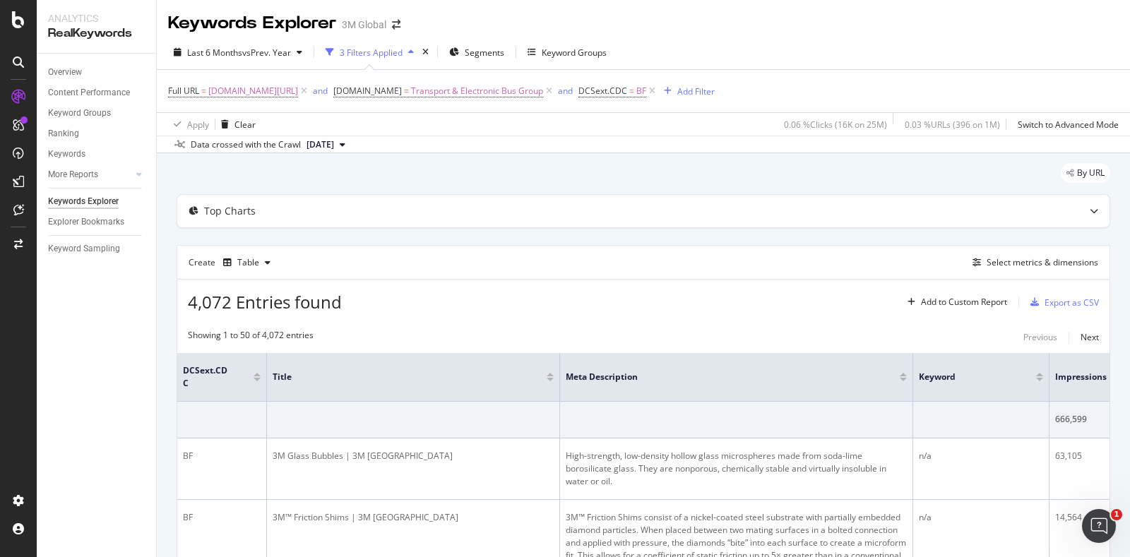
drag, startPoint x: 379, startPoint y: 427, endPoint x: 74, endPoint y: 442, distance: 304.8
click at [1000, 268] on div "Select metrics & dimensions" at bounding box center [1043, 262] width 112 height 12
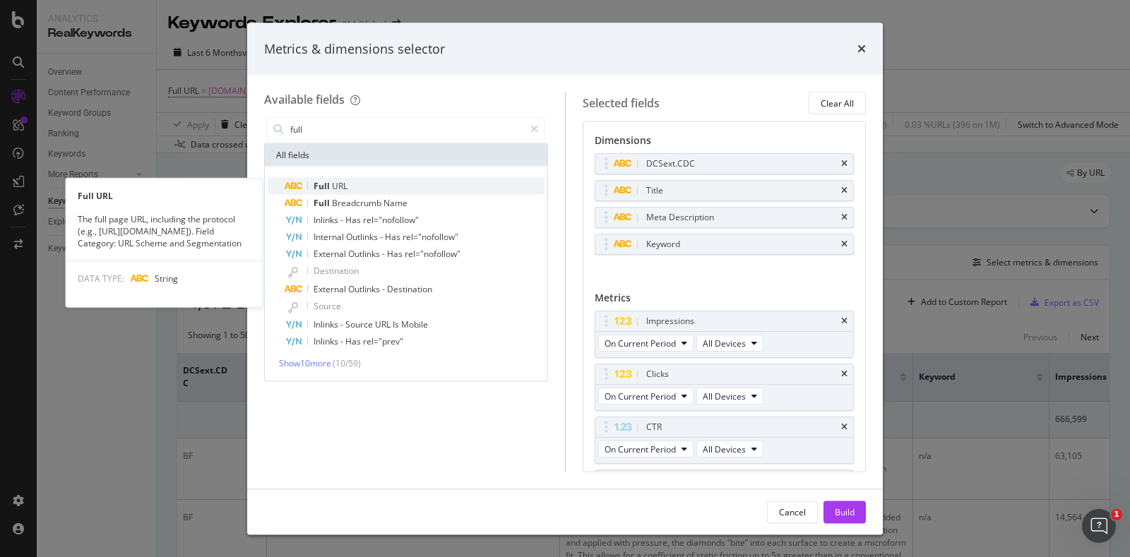
type input "full"
click at [346, 182] on span "URL" at bounding box center [340, 186] width 16 height 12
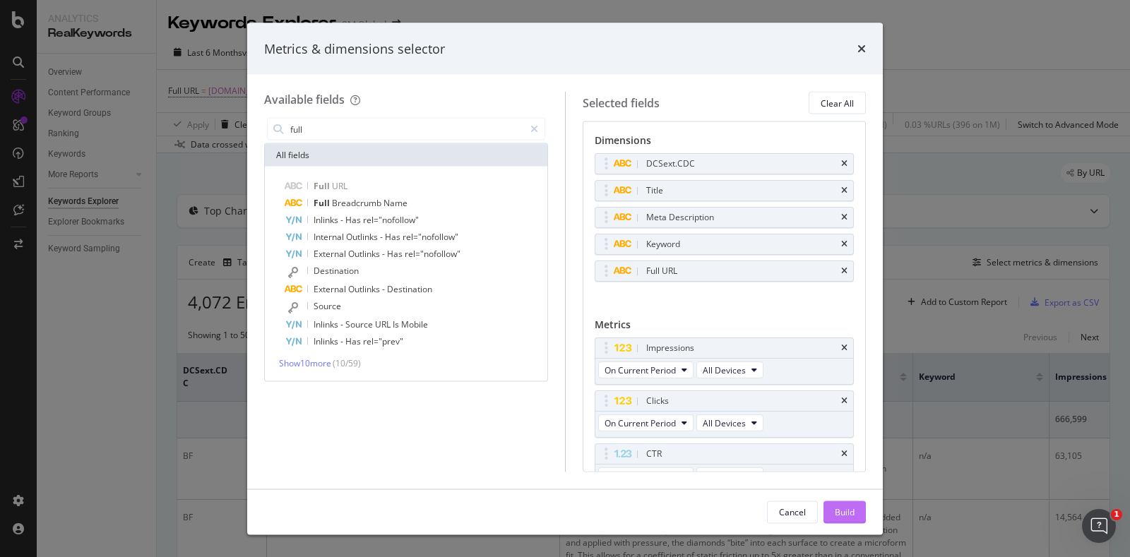
click at [848, 516] on div "Build" at bounding box center [845, 512] width 20 height 12
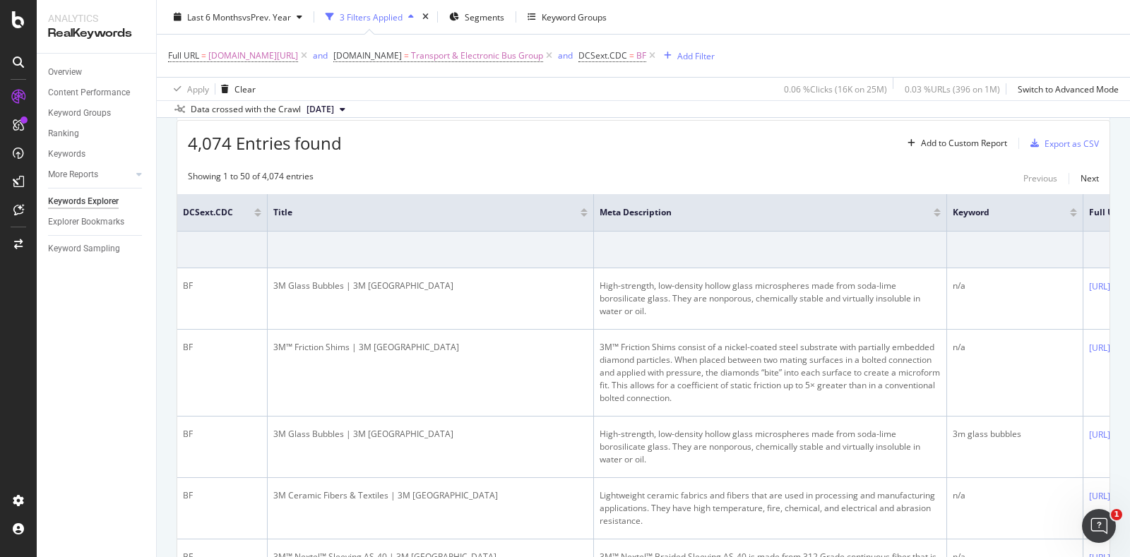
scroll to position [176, 0]
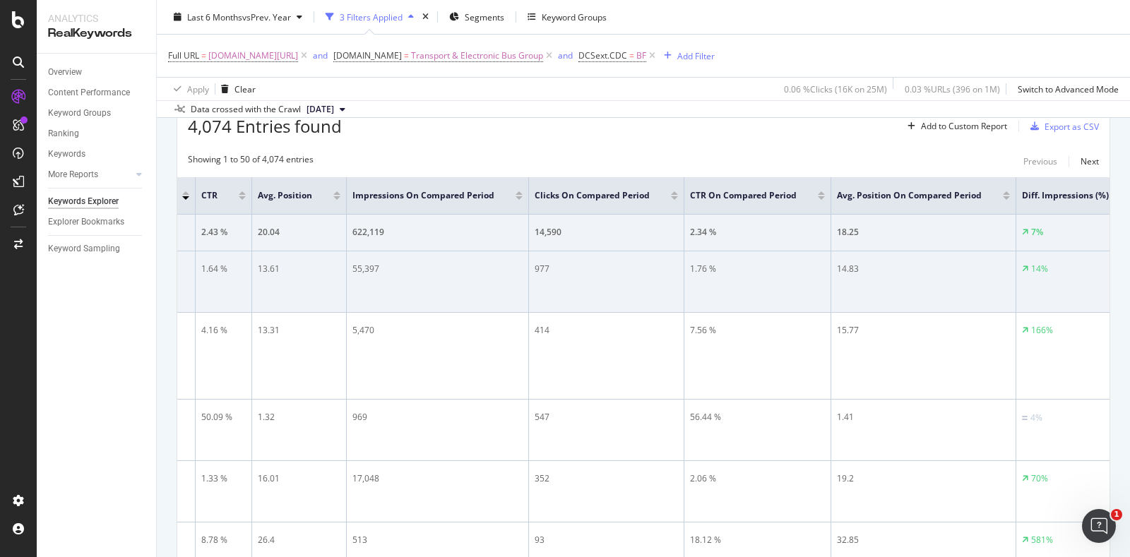
drag, startPoint x: 514, startPoint y: 280, endPoint x: 844, endPoint y: 256, distance: 330.7
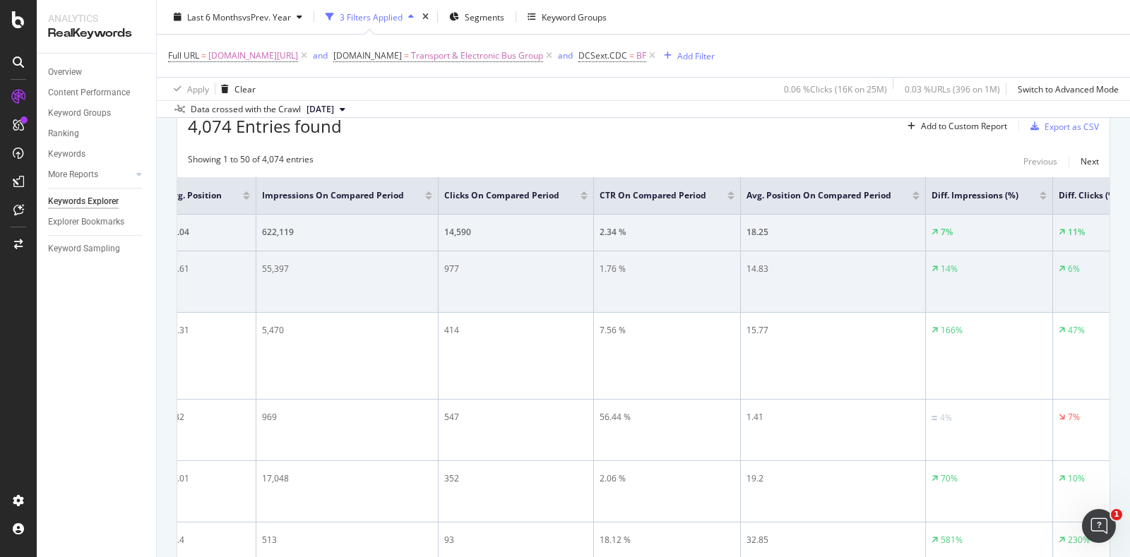
scroll to position [0, 328]
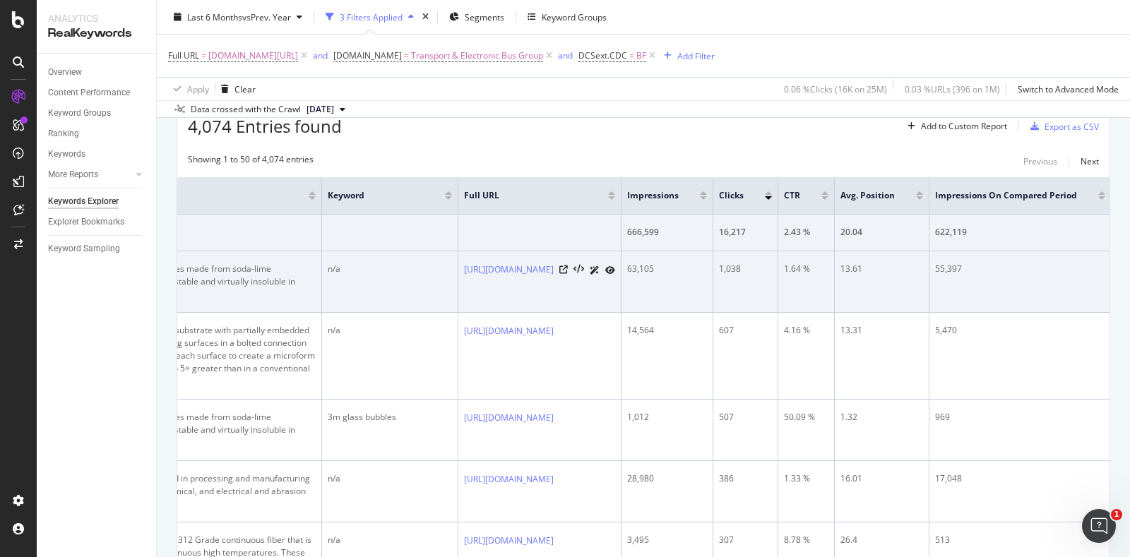
drag, startPoint x: 449, startPoint y: 254, endPoint x: 294, endPoint y: 253, distance: 154.7
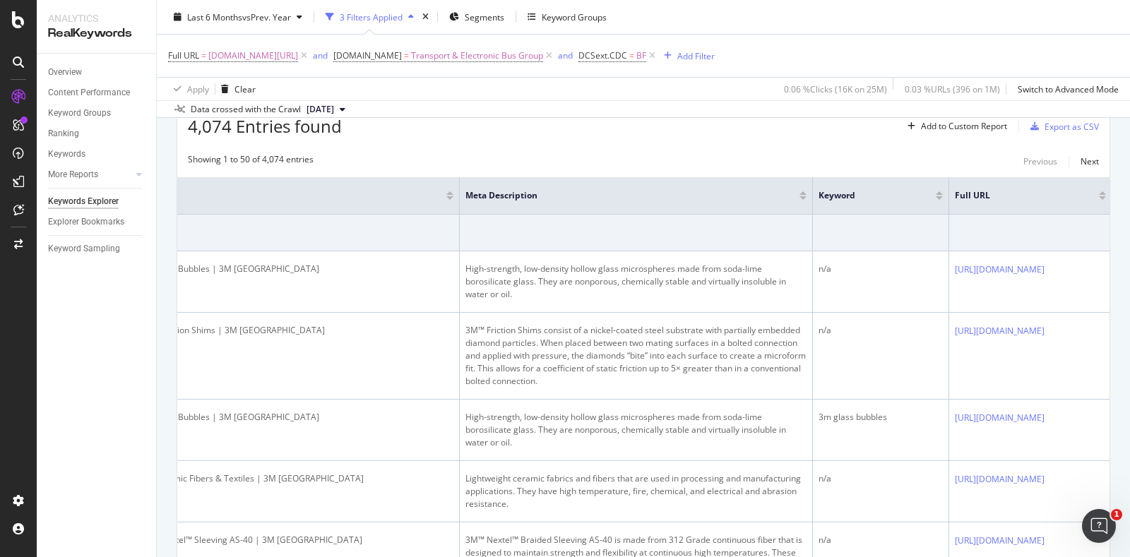
scroll to position [0, 0]
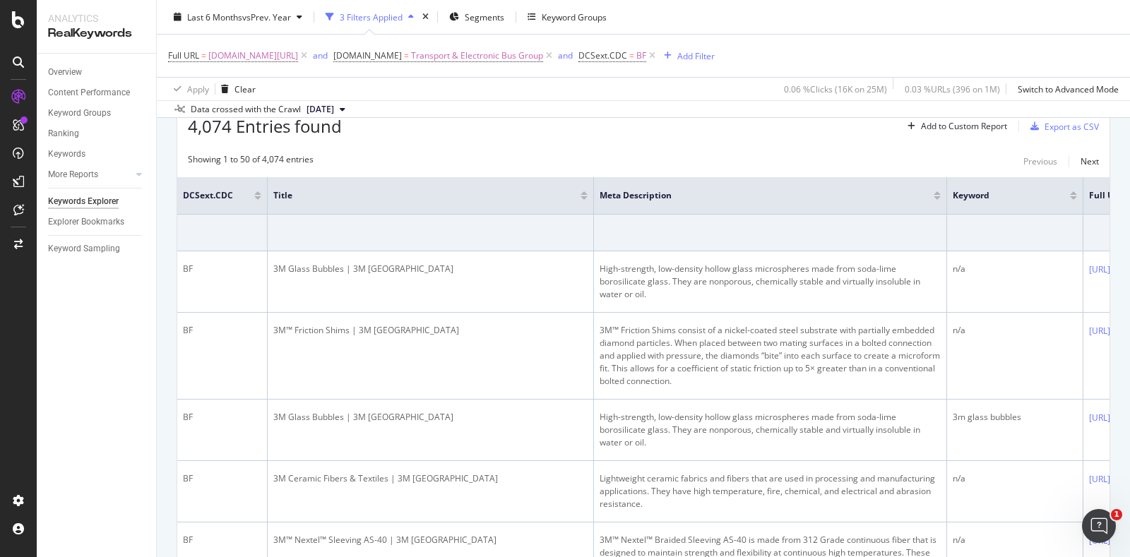
drag, startPoint x: 452, startPoint y: 292, endPoint x: 147, endPoint y: 288, distance: 305.2
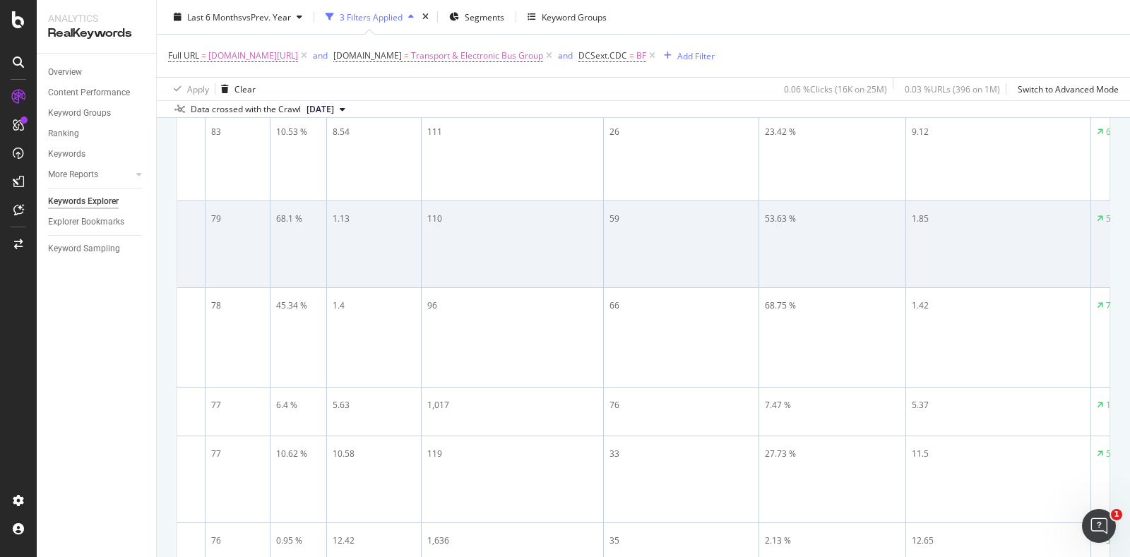
scroll to position [0, 1729]
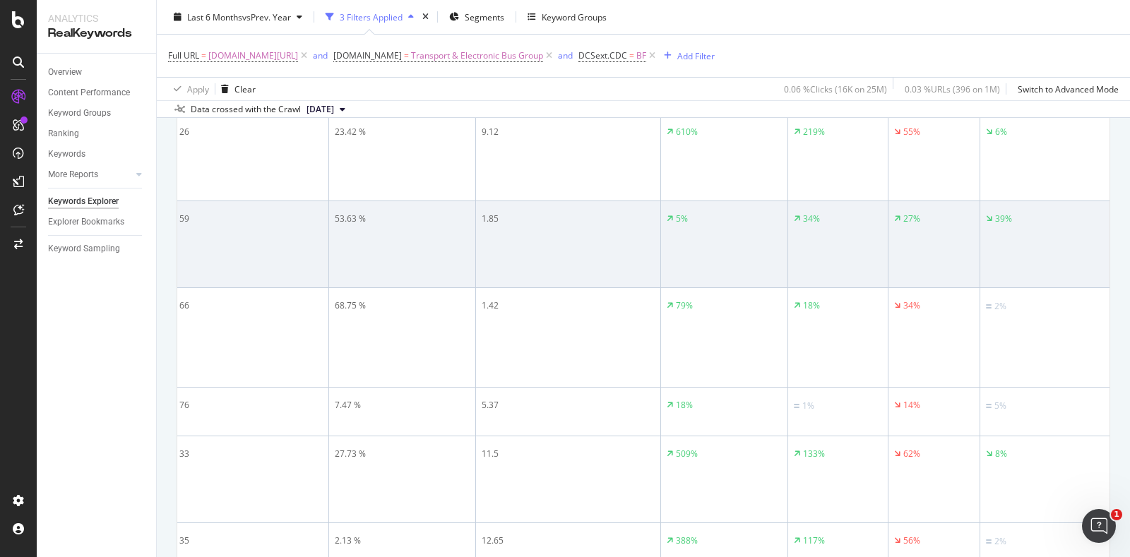
drag, startPoint x: 408, startPoint y: 297, endPoint x: 1077, endPoint y: 302, distance: 668.3
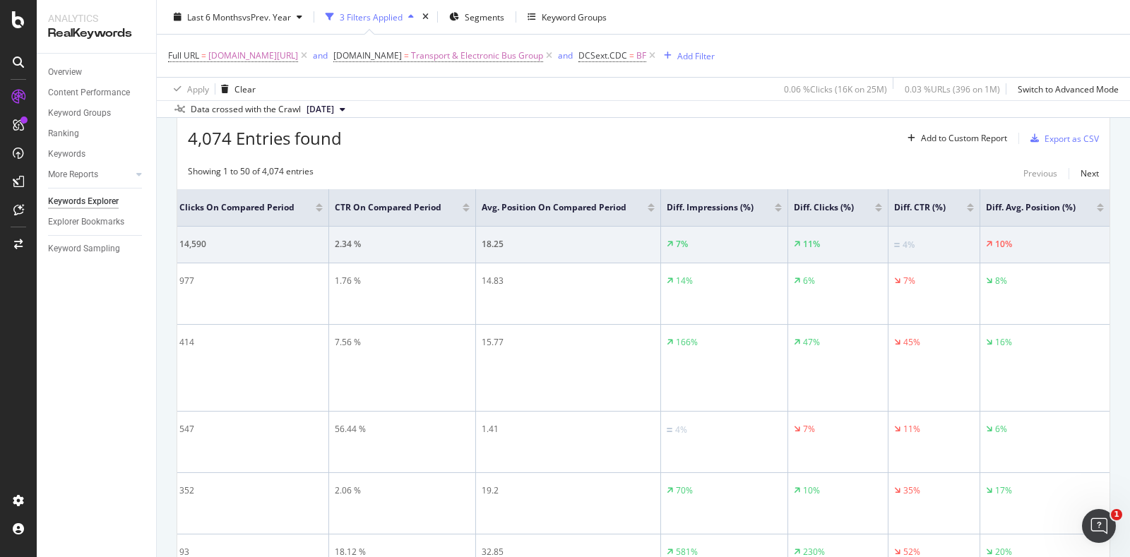
scroll to position [176, 0]
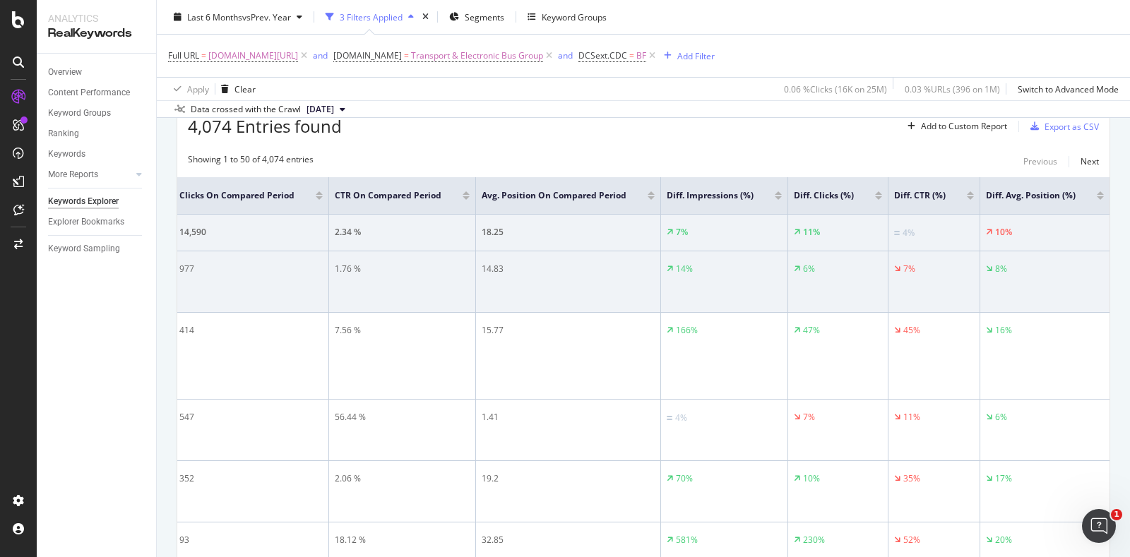
drag, startPoint x: 644, startPoint y: 300, endPoint x: 948, endPoint y: 300, distance: 304.5
drag, startPoint x: 939, startPoint y: 304, endPoint x: 230, endPoint y: 304, distance: 709.2
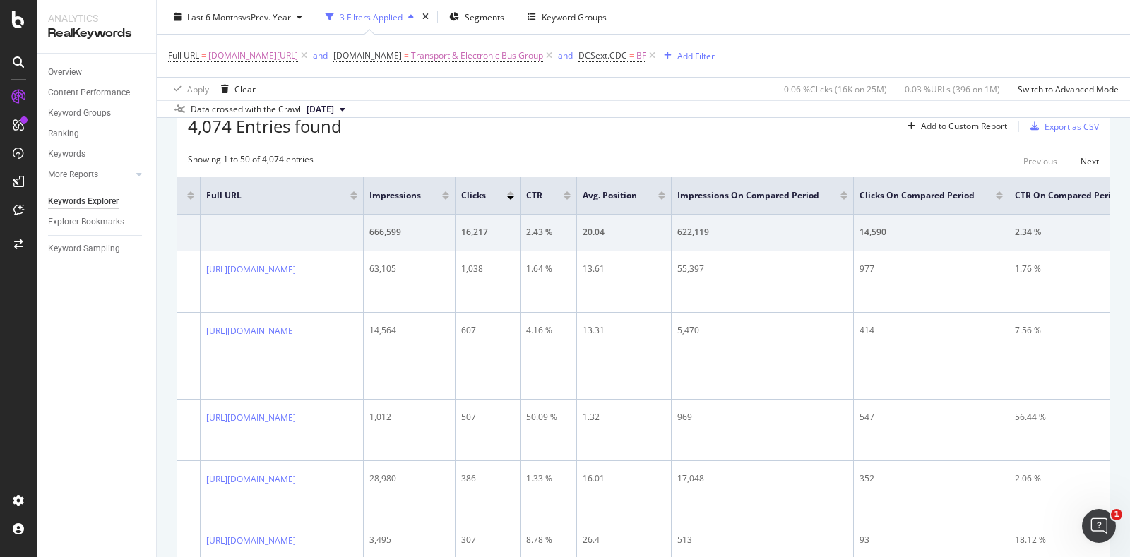
scroll to position [0, 0]
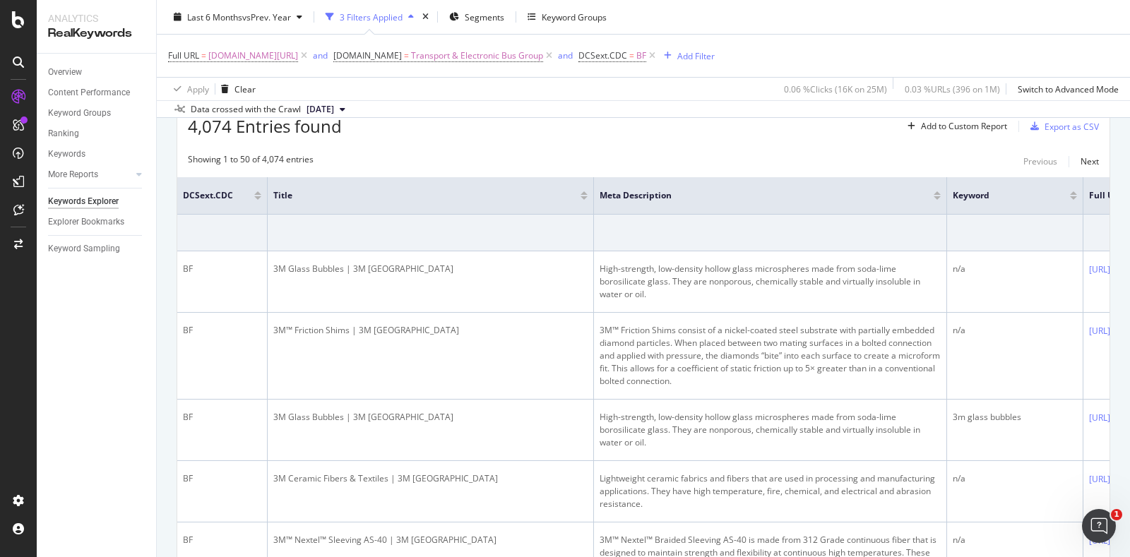
drag, startPoint x: 444, startPoint y: 298, endPoint x: 120, endPoint y: 299, distance: 324.2
click at [920, 20] on div "Last 6 Months vs Prev. Year 3 Filters Applied Segments Keyword Groups" at bounding box center [643, 20] width 973 height 28
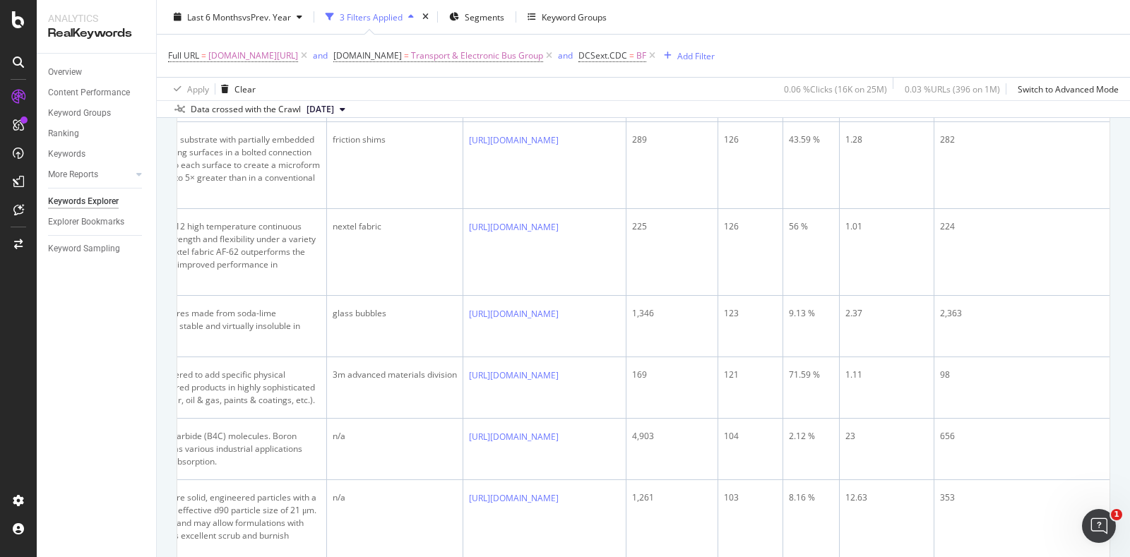
scroll to position [1778, 0]
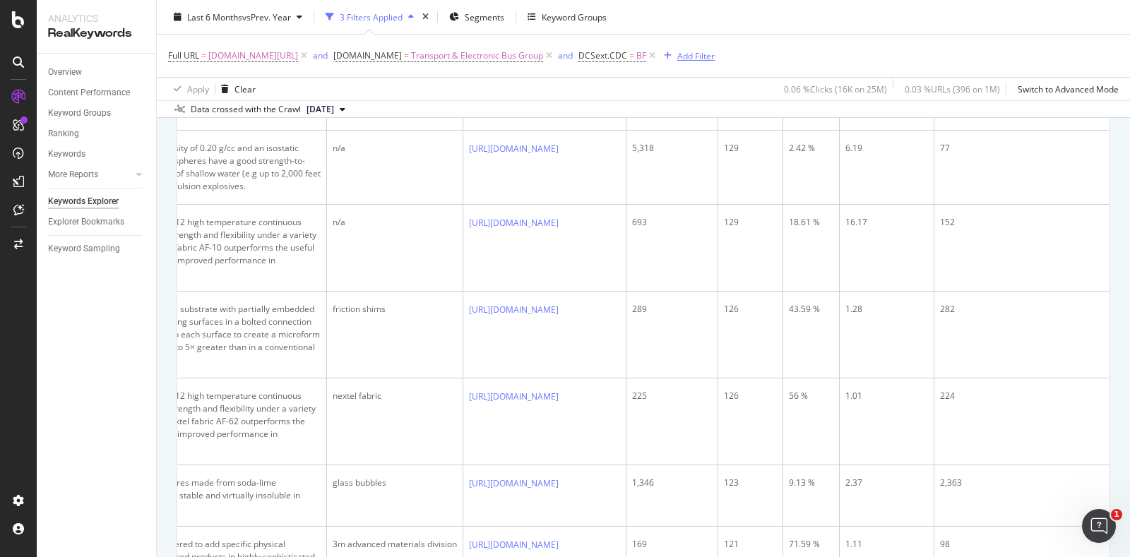
click at [715, 54] on div "Add Filter" at bounding box center [695, 55] width 37 height 12
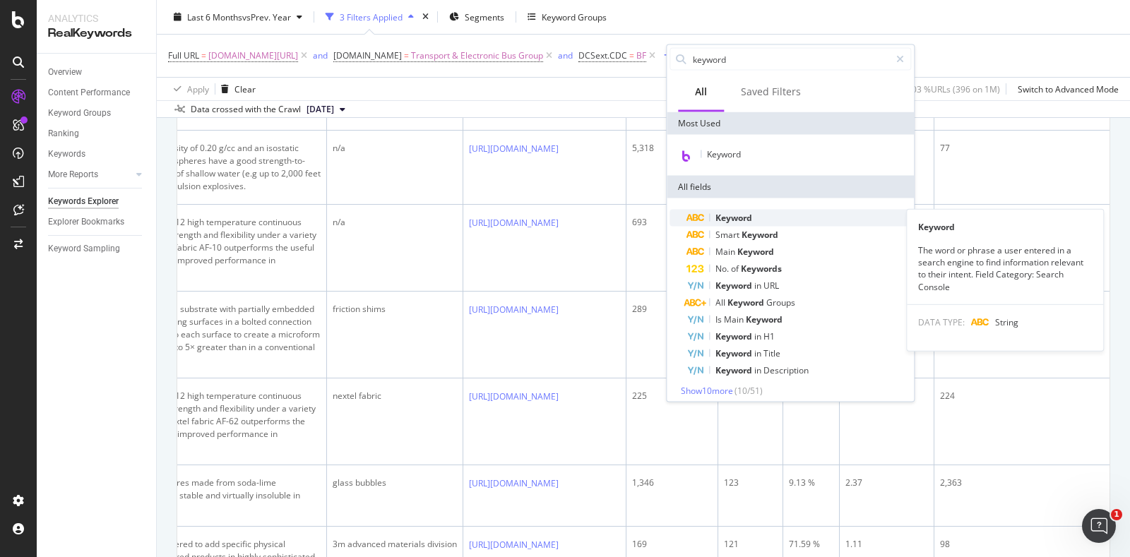
type input "keyword"
click at [764, 220] on div "Keyword" at bounding box center [799, 218] width 225 height 17
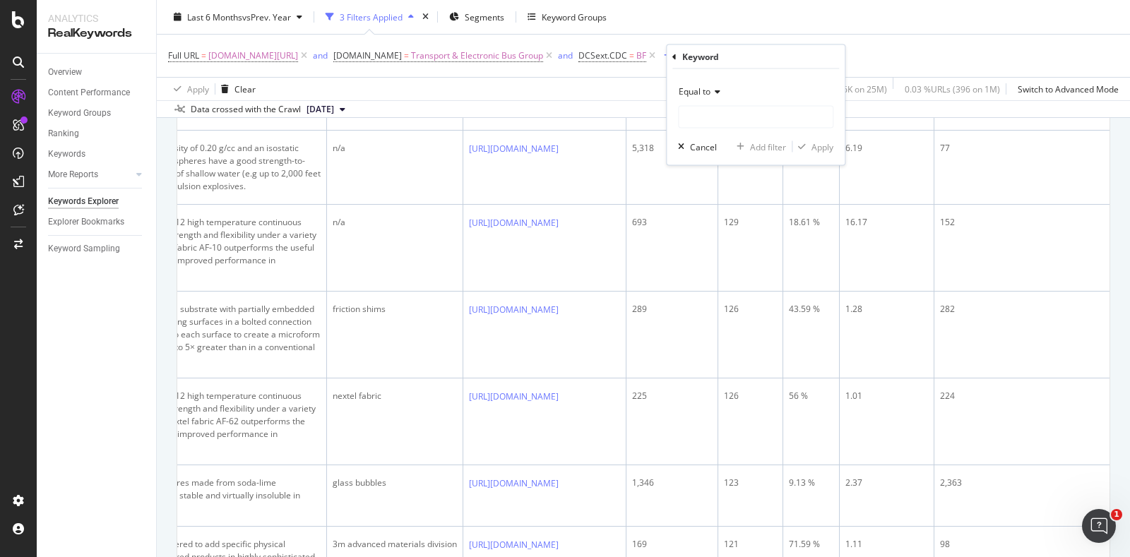
click at [717, 91] on icon at bounding box center [716, 92] width 10 height 8
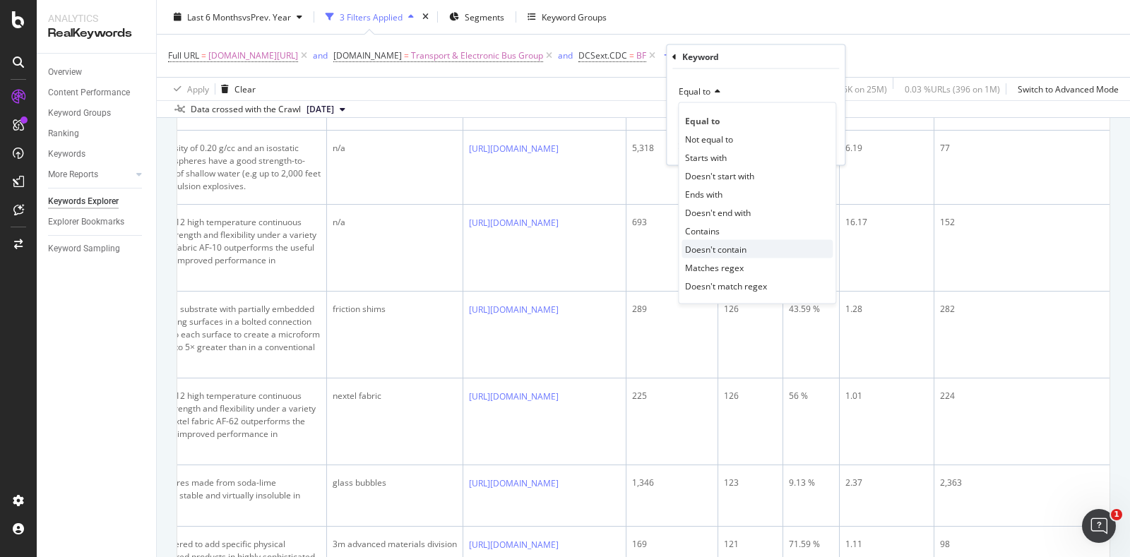
click at [752, 244] on div "Doesn't contain" at bounding box center [757, 249] width 151 height 18
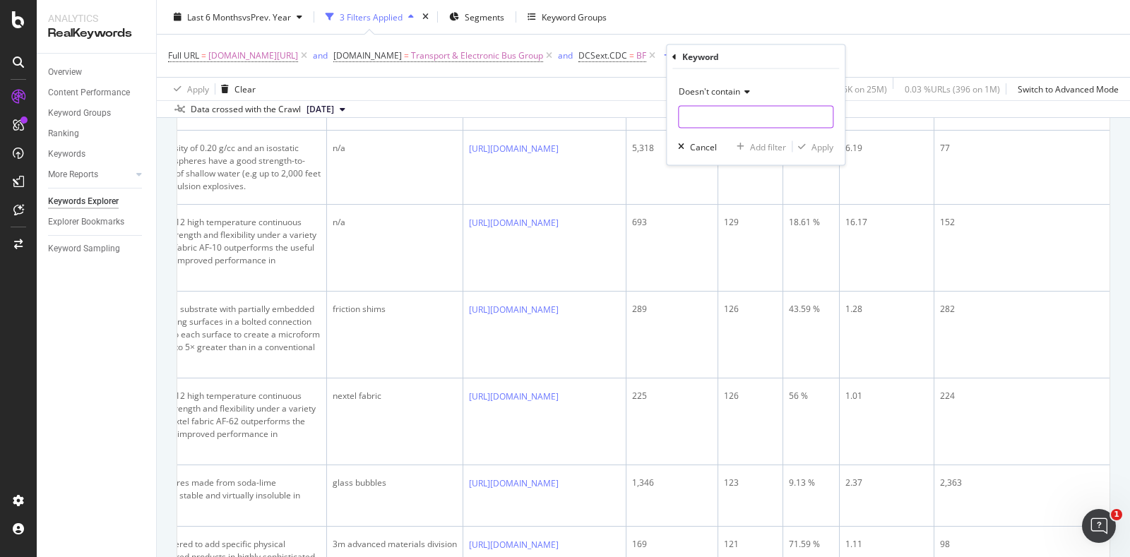
click at [699, 124] on input "text" at bounding box center [756, 117] width 154 height 23
type input "n/a"
click at [814, 143] on div "Apply" at bounding box center [823, 147] width 22 height 12
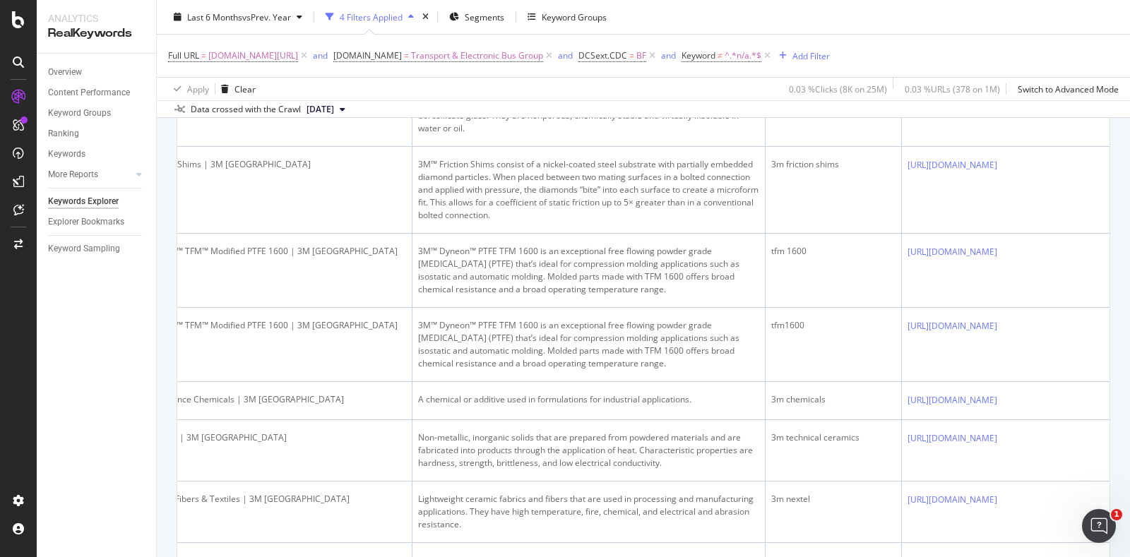
scroll to position [0, 1750]
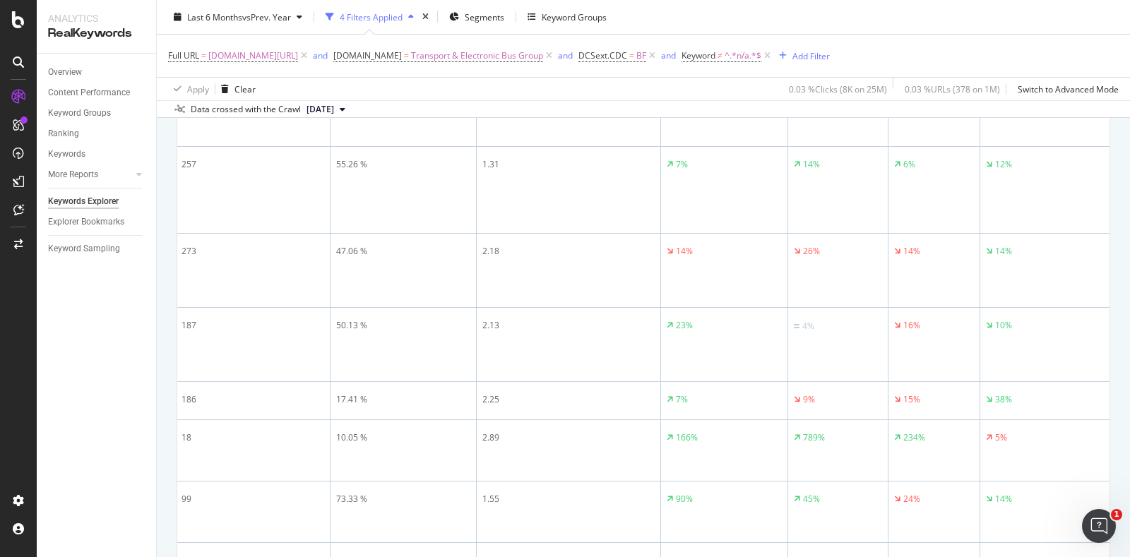
drag, startPoint x: 614, startPoint y: 274, endPoint x: 1184, endPoint y: 266, distance: 570.1
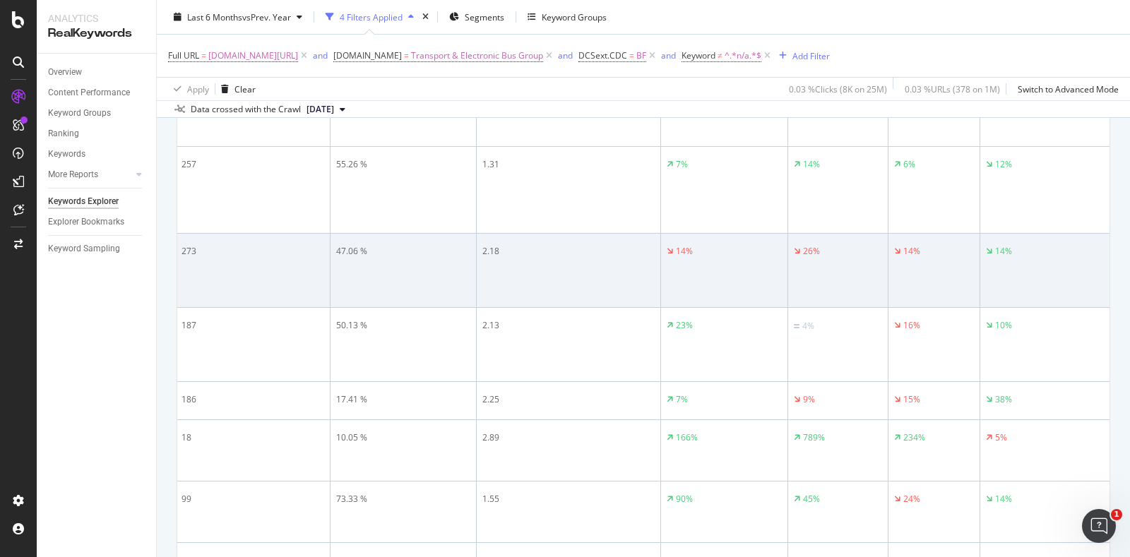
scroll to position [88, 0]
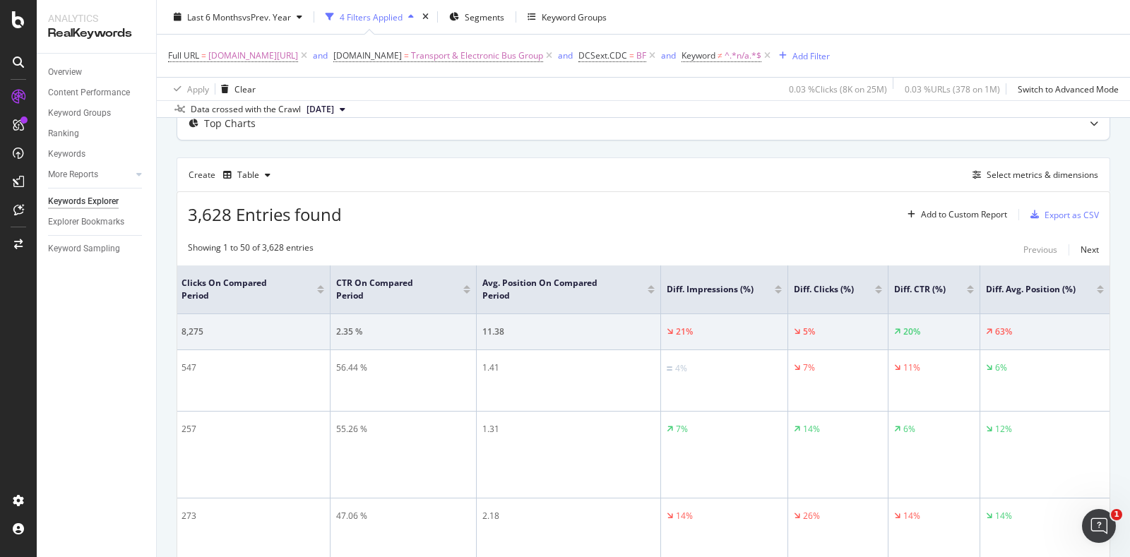
drag, startPoint x: 538, startPoint y: 110, endPoint x: 363, endPoint y: 128, distance: 176.1
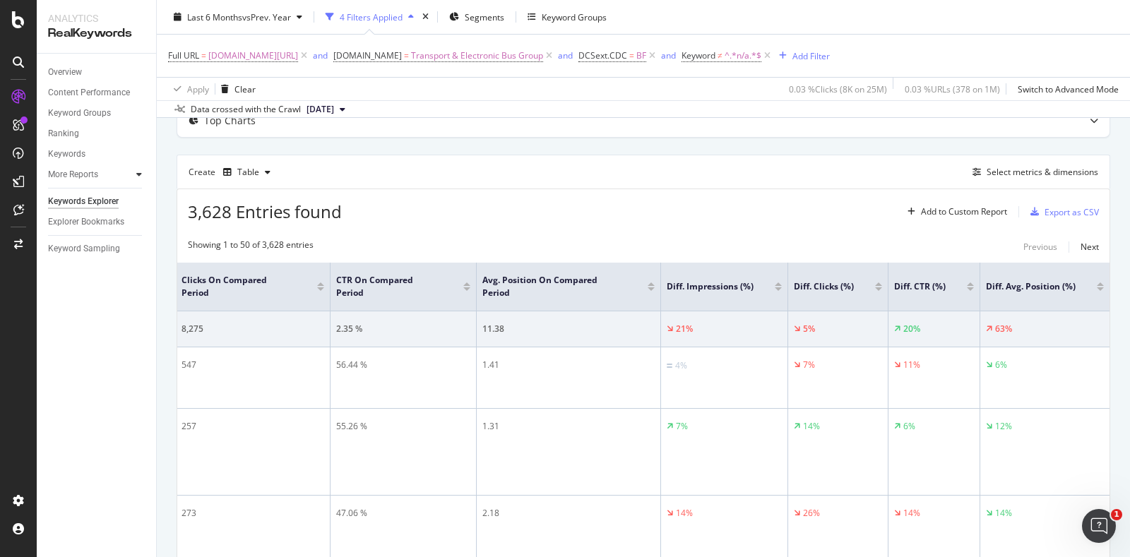
drag, startPoint x: 177, startPoint y: 179, endPoint x: 138, endPoint y: 182, distance: 38.9
drag, startPoint x: 350, startPoint y: 203, endPoint x: 242, endPoint y: 206, distance: 108.8
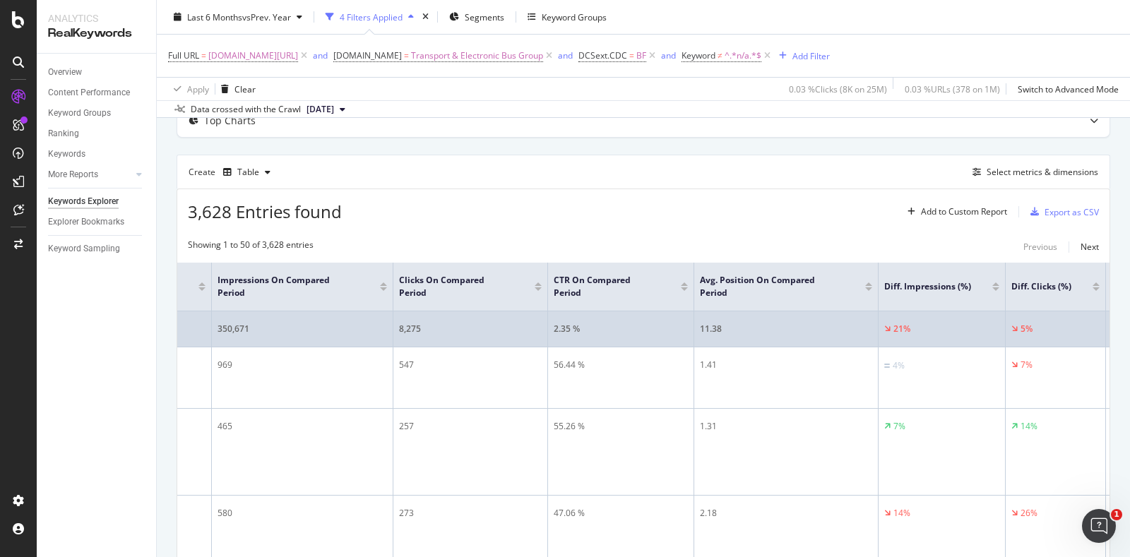
drag, startPoint x: 386, startPoint y: 295, endPoint x: 232, endPoint y: 316, distance: 156.1
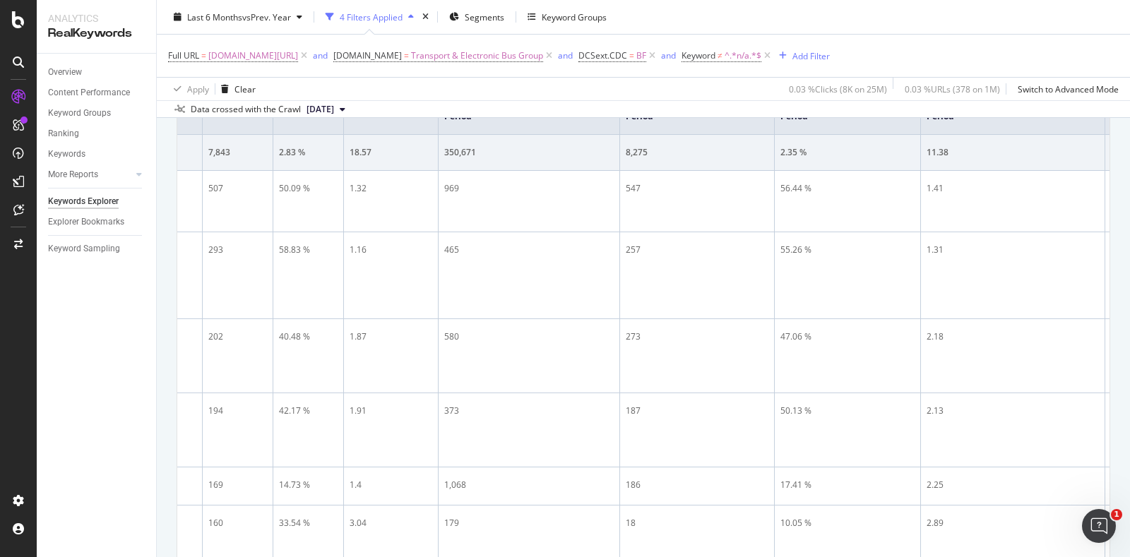
scroll to position [0, 0]
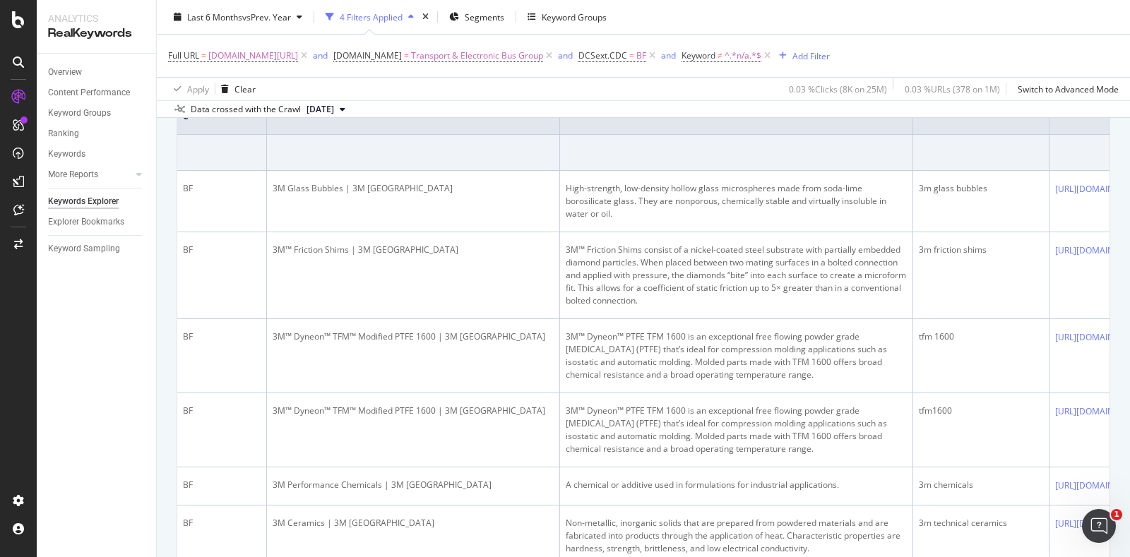
drag, startPoint x: 597, startPoint y: 281, endPoint x: 50, endPoint y: 273, distance: 546.8
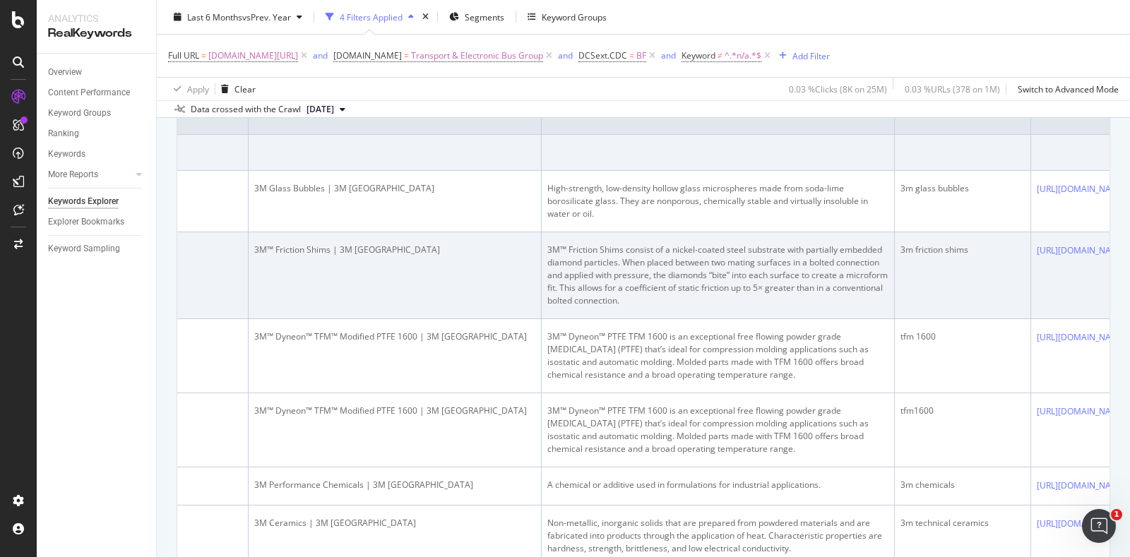
scroll to position [0, 174]
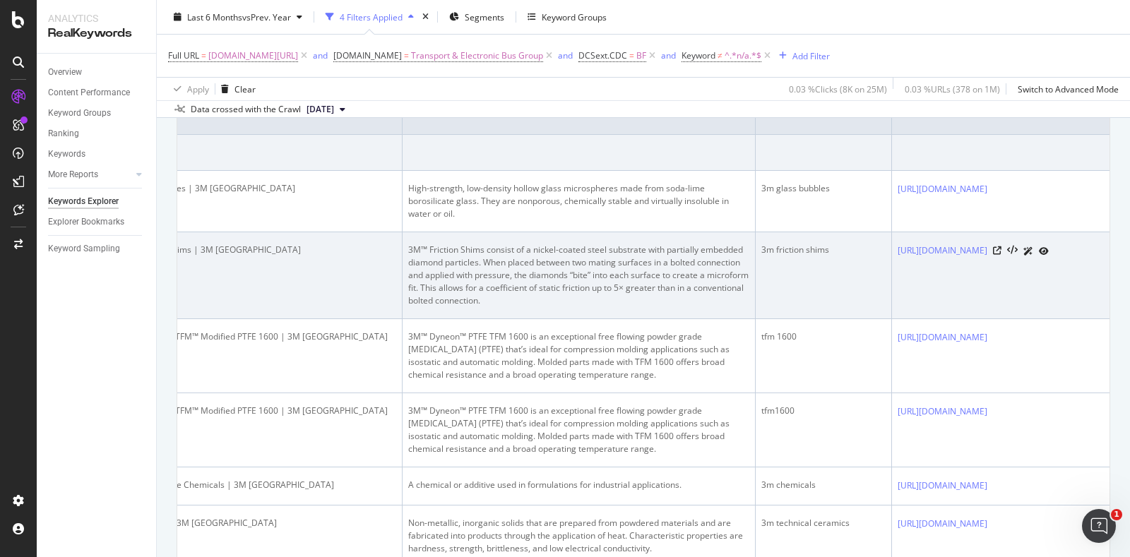
drag, startPoint x: 621, startPoint y: 259, endPoint x: 703, endPoint y: 266, distance: 82.2
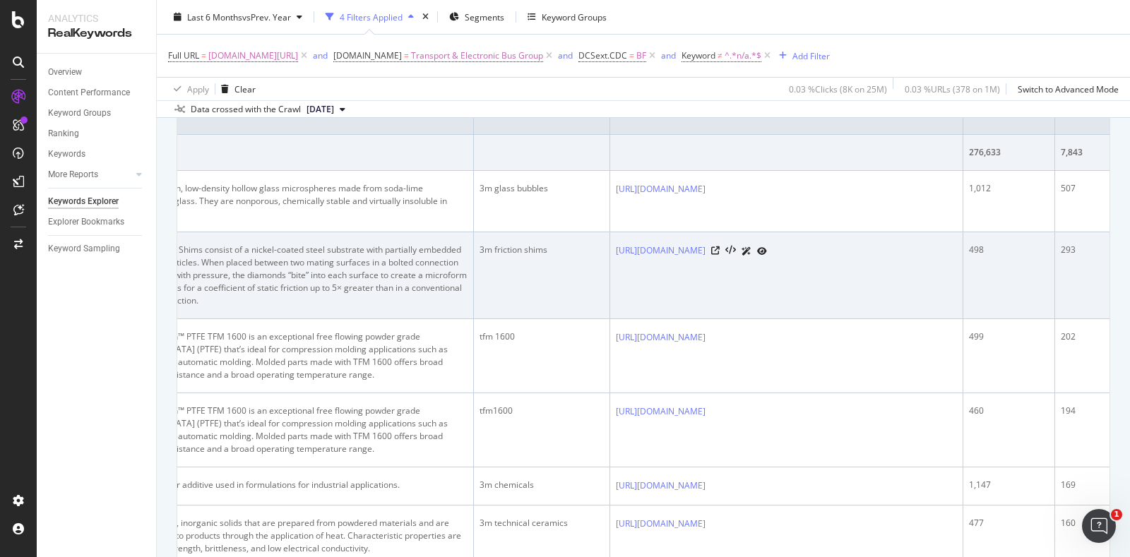
drag, startPoint x: 793, startPoint y: 261, endPoint x: 1005, endPoint y: 266, distance: 212.7
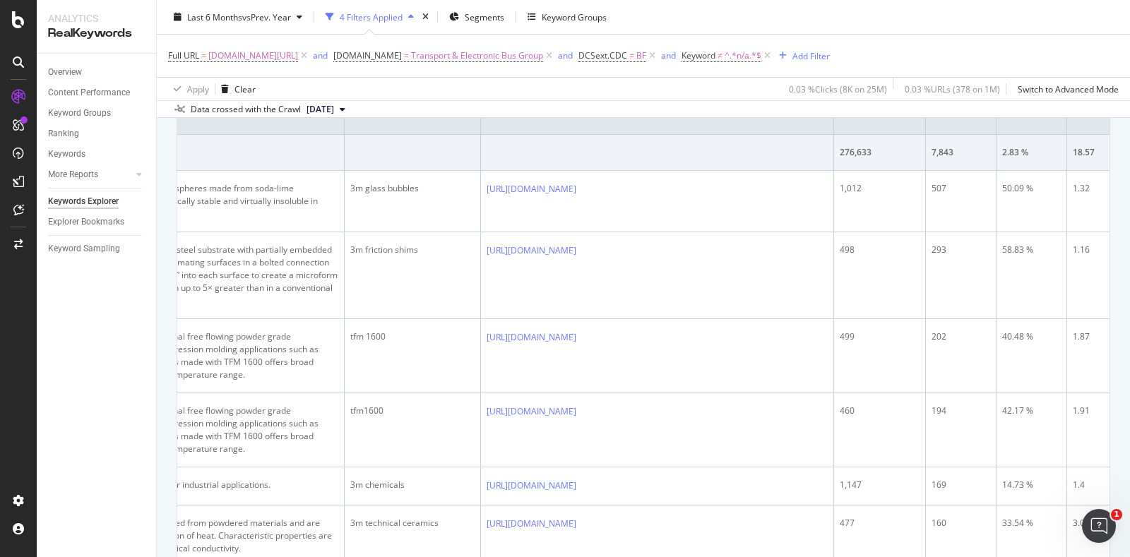
drag, startPoint x: 1011, startPoint y: 266, endPoint x: 1101, endPoint y: 266, distance: 90.4
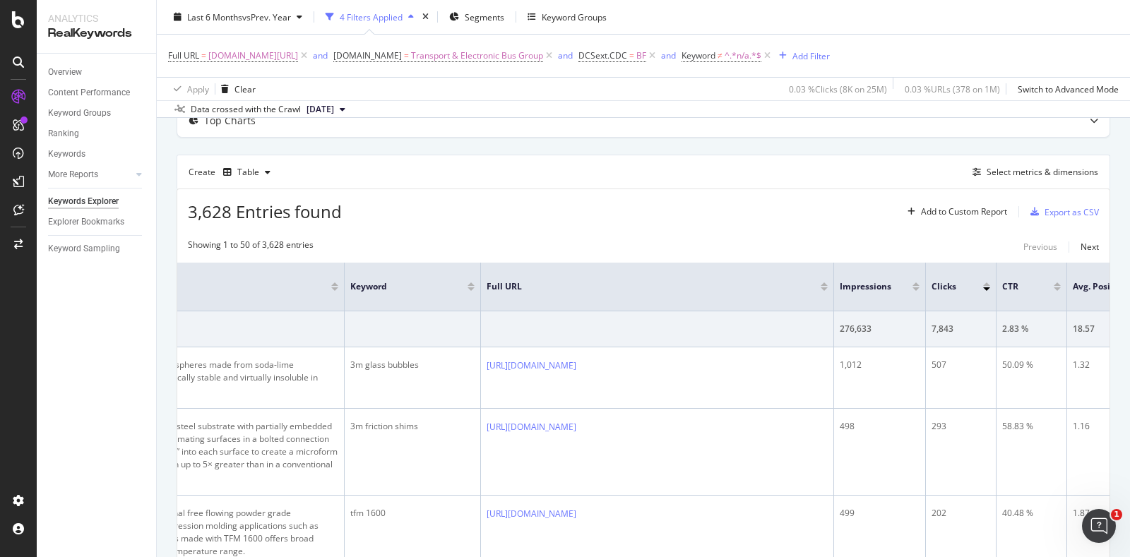
scroll to position [179, 0]
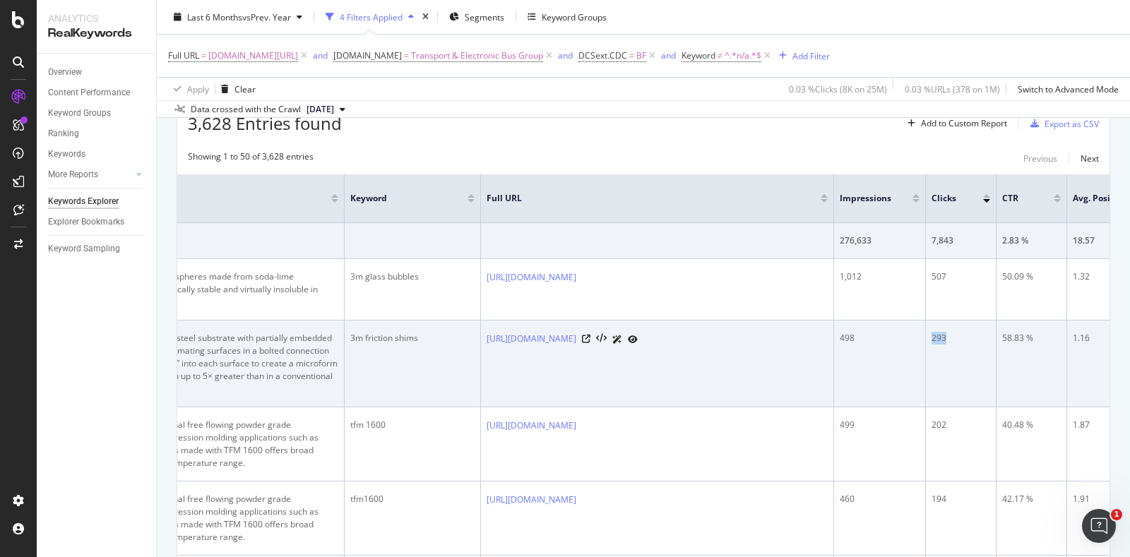
drag, startPoint x: 946, startPoint y: 334, endPoint x: 925, endPoint y: 335, distance: 20.5
click at [926, 335] on td "293" at bounding box center [961, 364] width 71 height 87
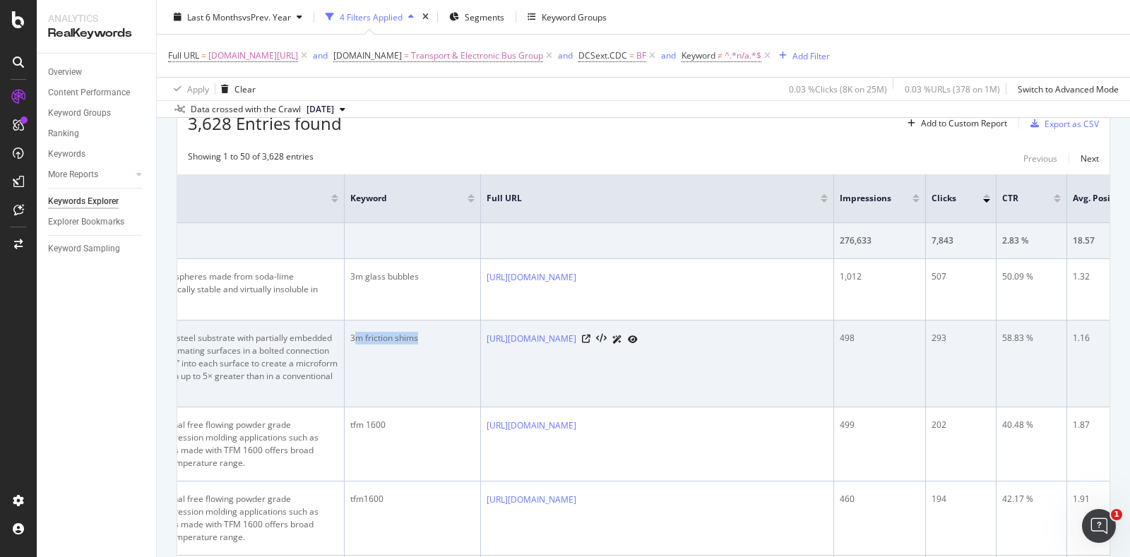
drag, startPoint x: 353, startPoint y: 334, endPoint x: 444, endPoint y: 340, distance: 90.6
click at [444, 340] on div "3m friction shims" at bounding box center [412, 338] width 124 height 13
click at [365, 340] on div "3m friction shims" at bounding box center [412, 338] width 124 height 13
drag, startPoint x: 352, startPoint y: 334, endPoint x: 423, endPoint y: 344, distance: 72.0
click at [423, 344] on td "3m friction shims" at bounding box center [413, 364] width 136 height 87
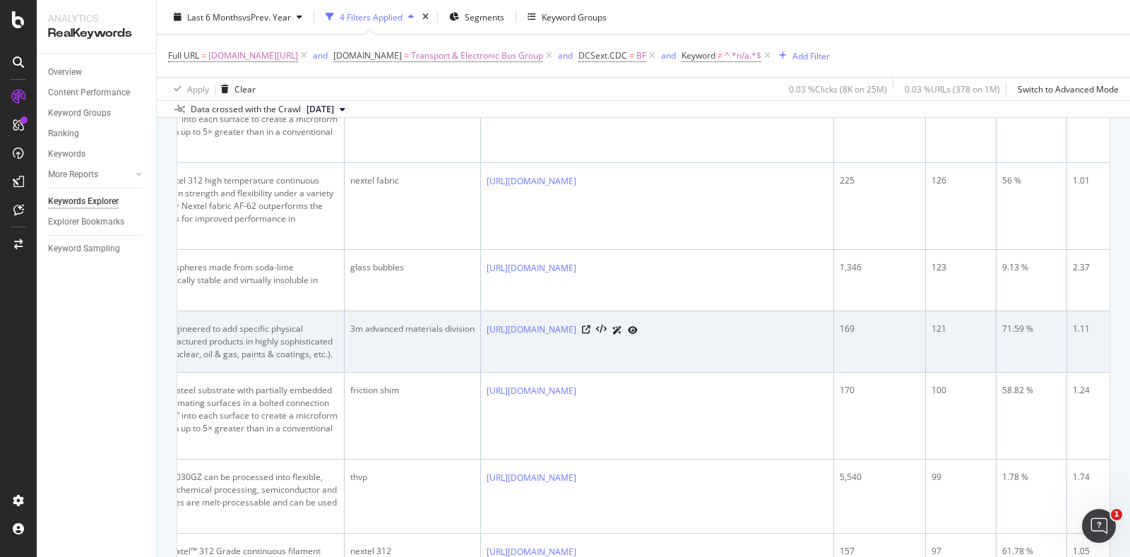
scroll to position [885, 0]
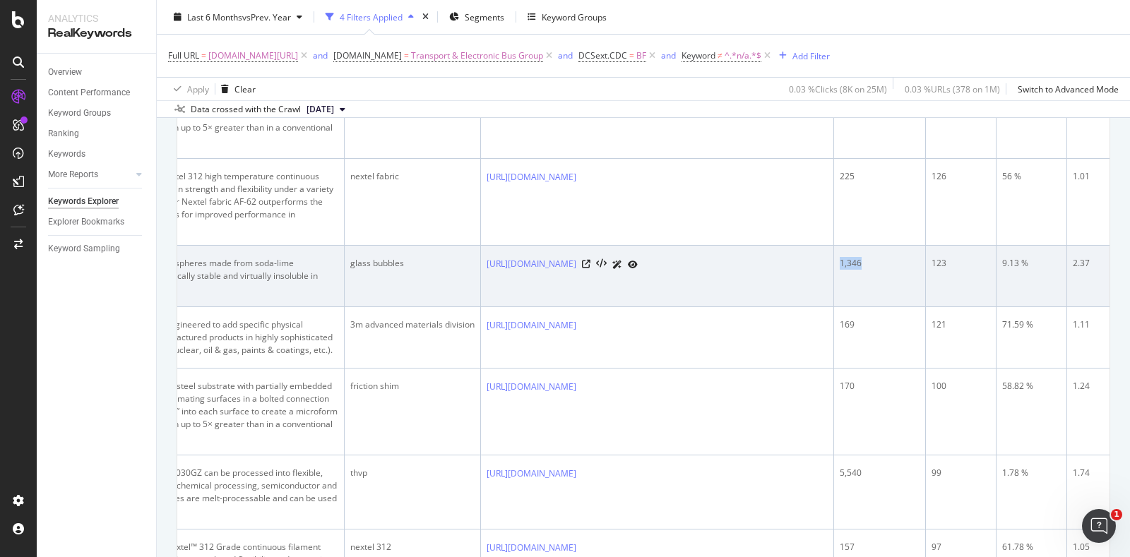
drag, startPoint x: 862, startPoint y: 273, endPoint x: 840, endPoint y: 275, distance: 21.9
click at [840, 270] on div "1,346" at bounding box center [880, 263] width 80 height 13
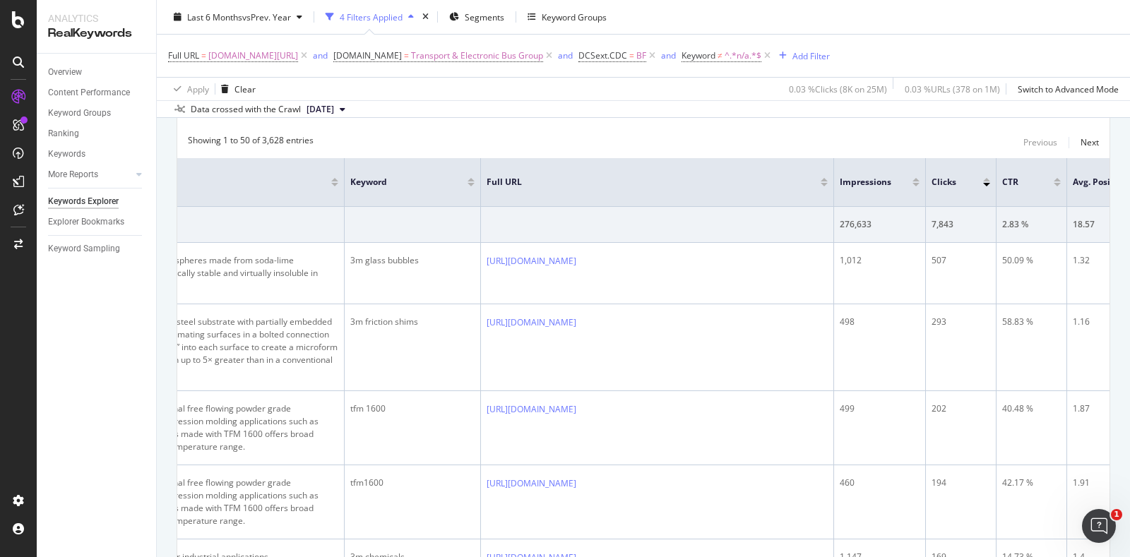
scroll to position [179, 0]
